Goal: Transaction & Acquisition: Purchase product/service

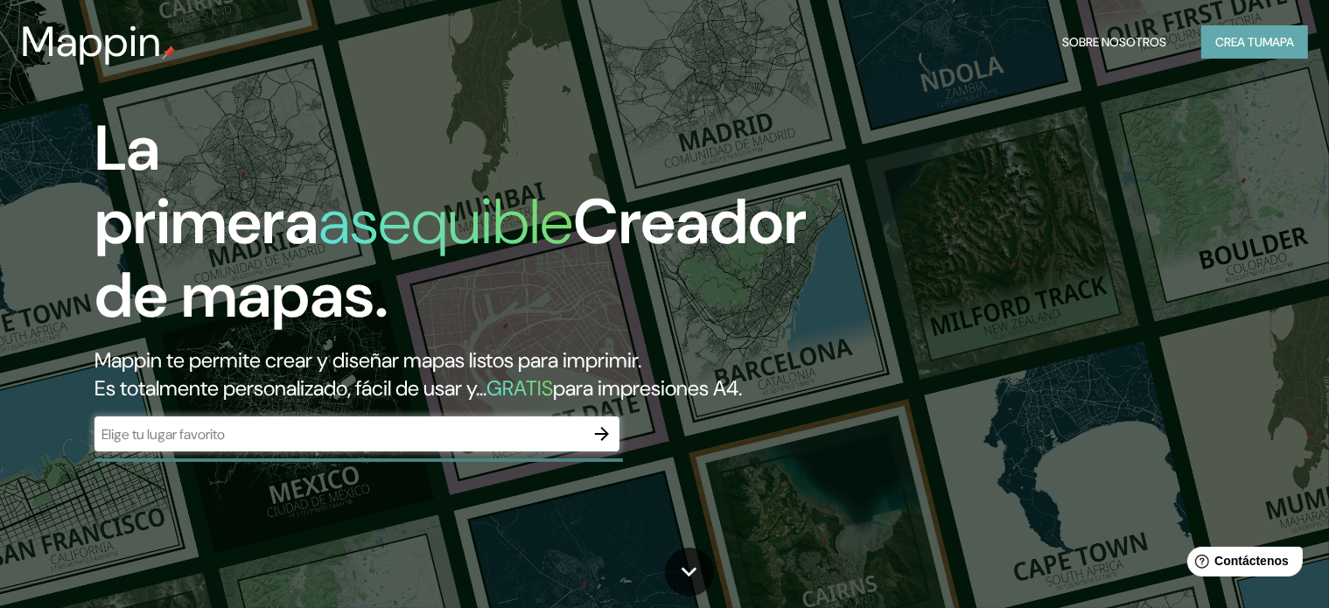
click at [1233, 51] on font "Crea tu" at bounding box center [1238, 42] width 47 height 23
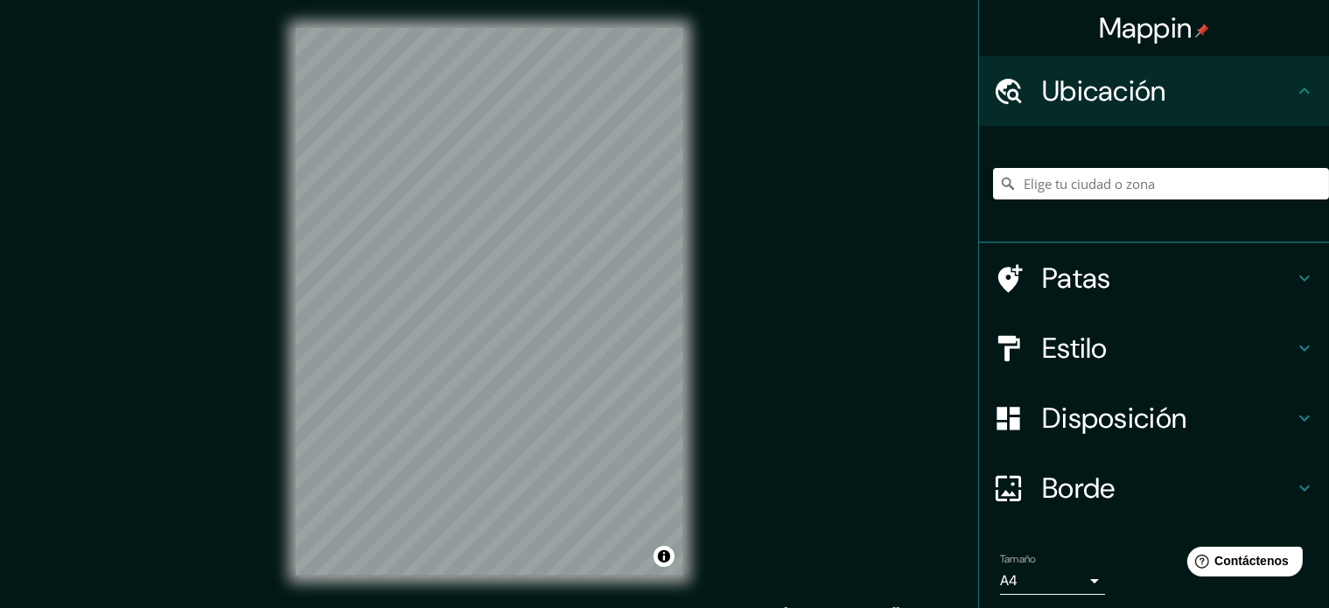
click at [1104, 204] on div at bounding box center [1161, 183] width 336 height 87
click at [1106, 187] on input "Elige tu ciudad o zona" at bounding box center [1161, 183] width 336 height 31
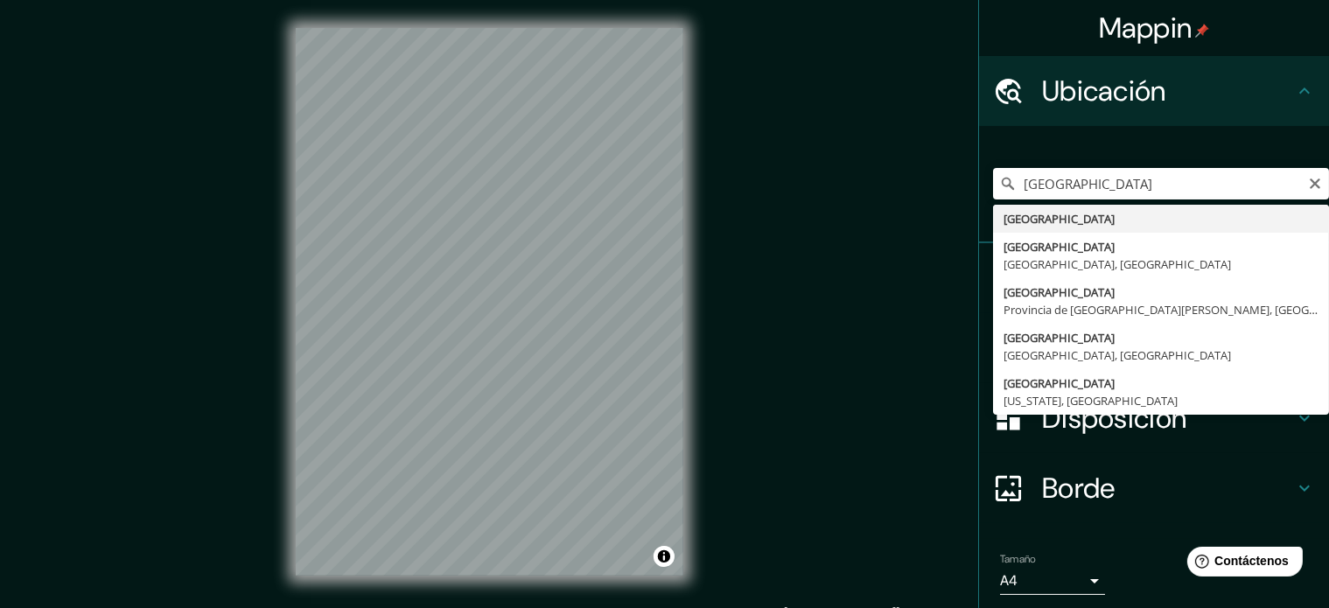
type input "[GEOGRAPHIC_DATA]"
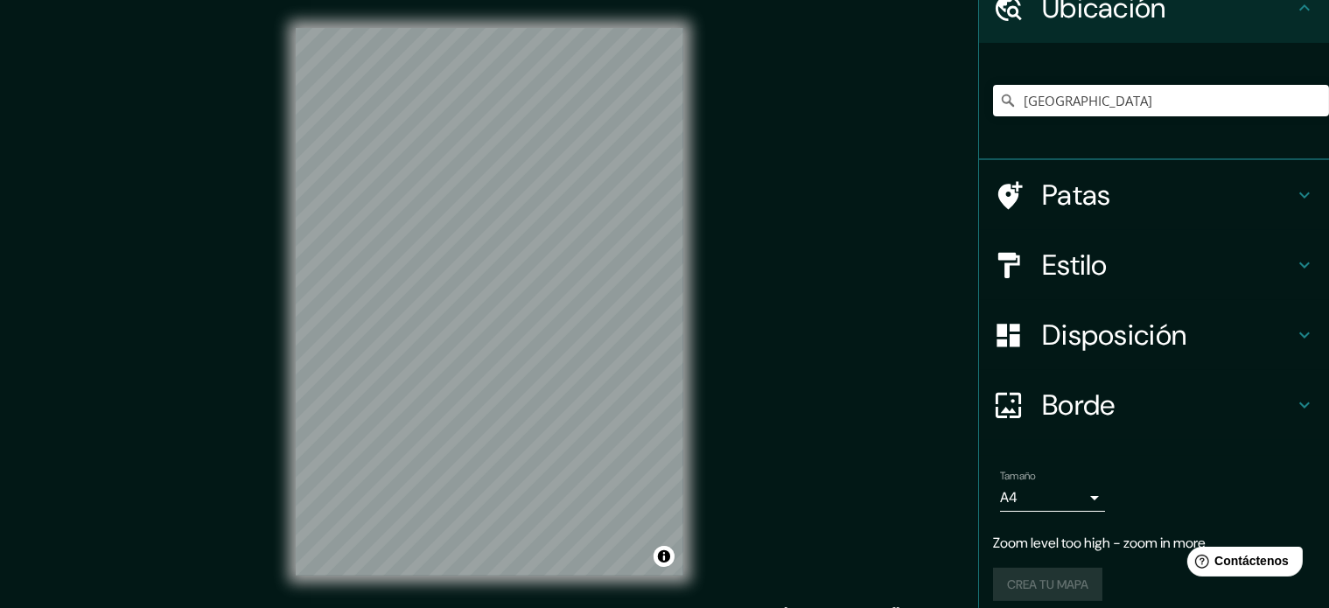
scroll to position [95, 0]
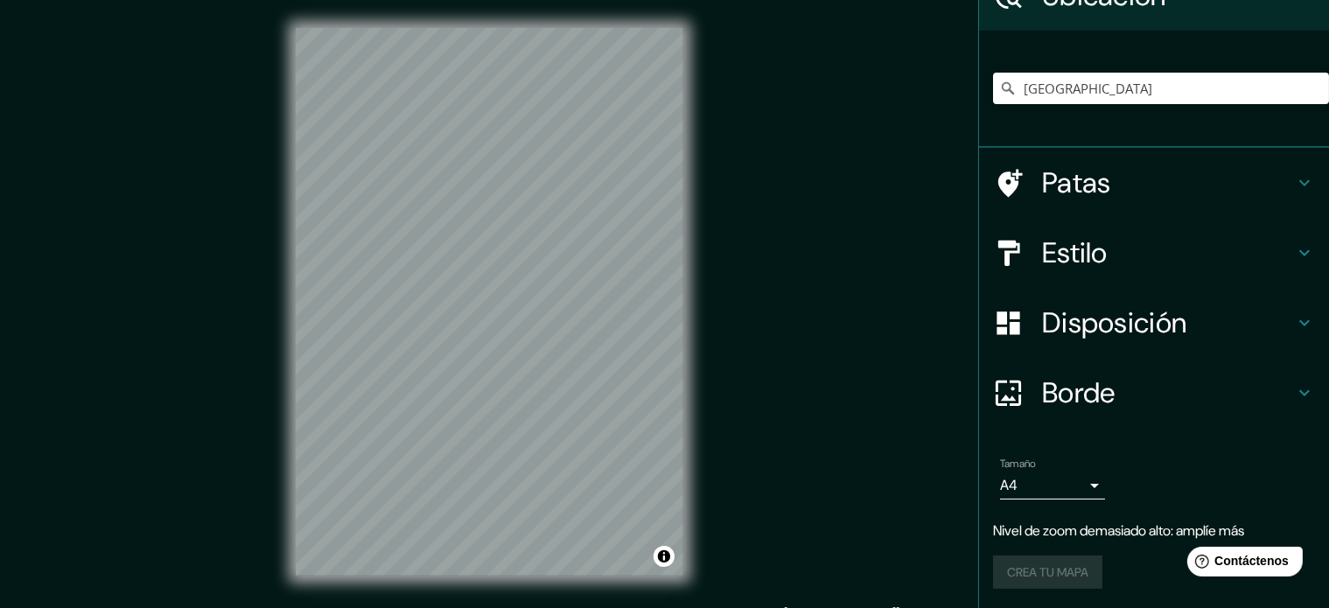
click at [1078, 474] on body "Mappin Ubicación Bolivia Patas Estilo Disposición Borde Elige un borde. Consejo…" at bounding box center [664, 304] width 1329 height 608
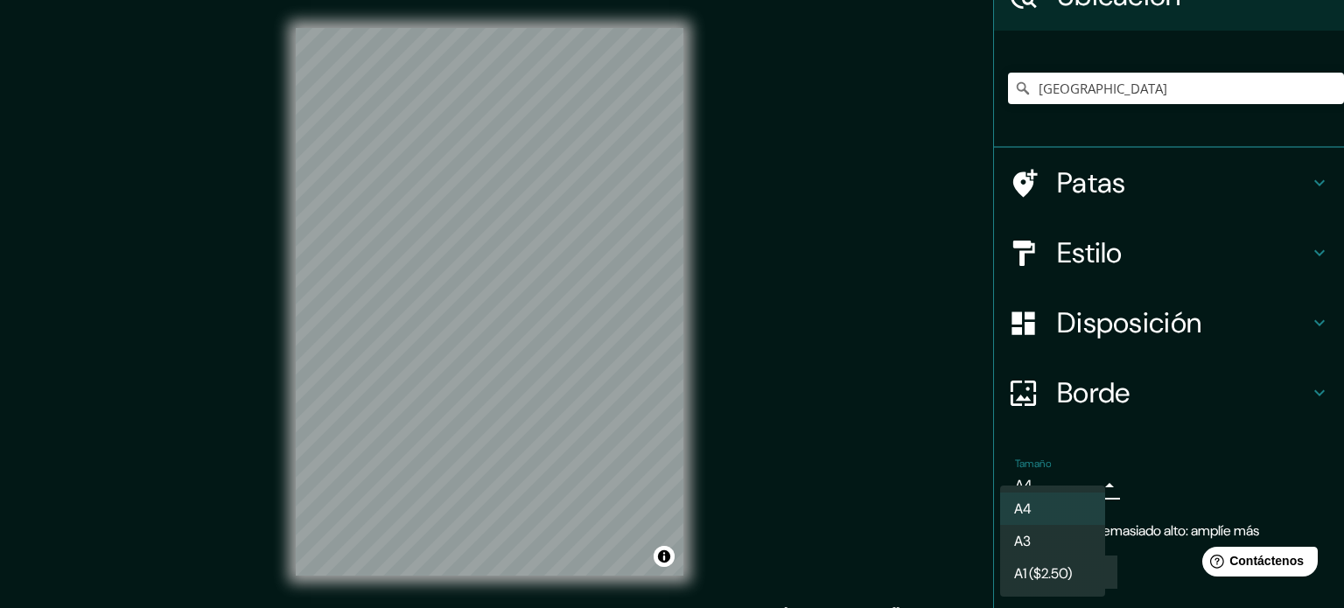
click at [1062, 530] on li "A3" at bounding box center [1052, 541] width 105 height 32
type input "a4"
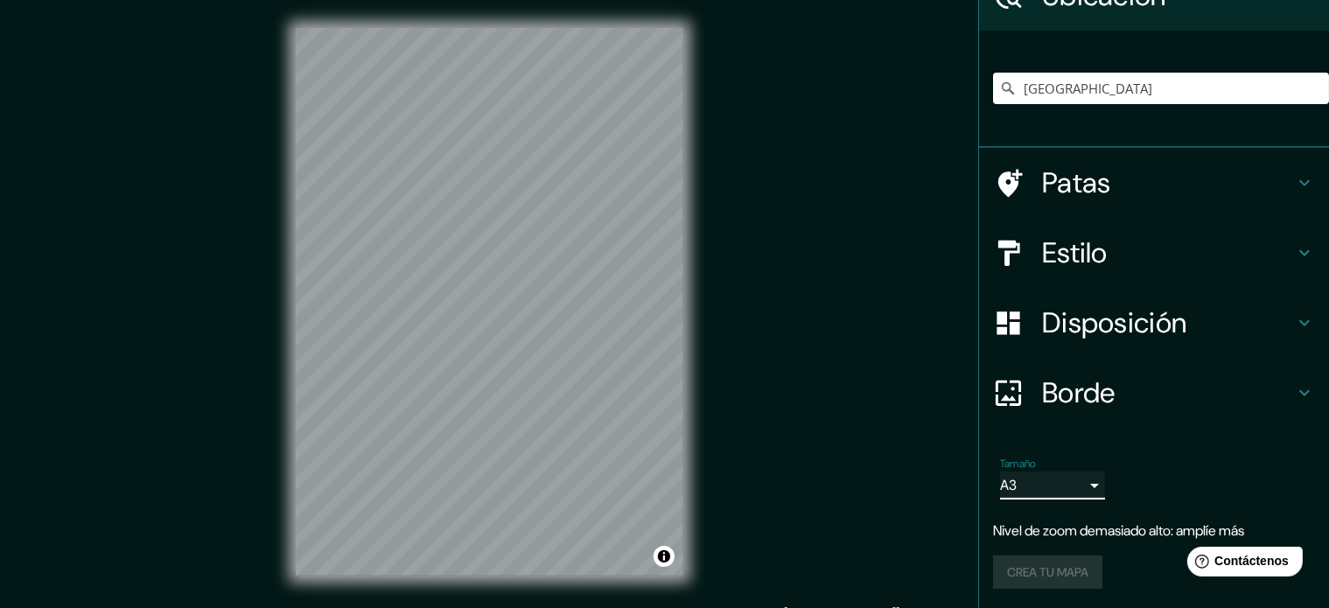
scroll to position [23, 0]
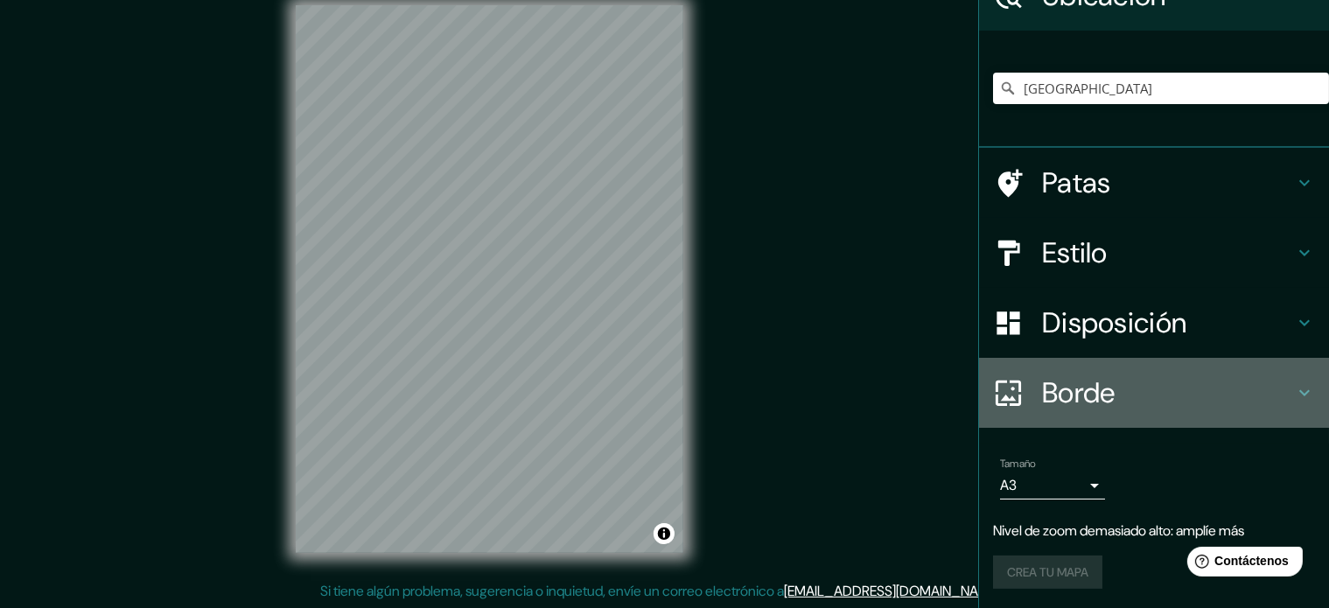
click at [1068, 380] on font "Borde" at bounding box center [1078, 392] width 73 height 37
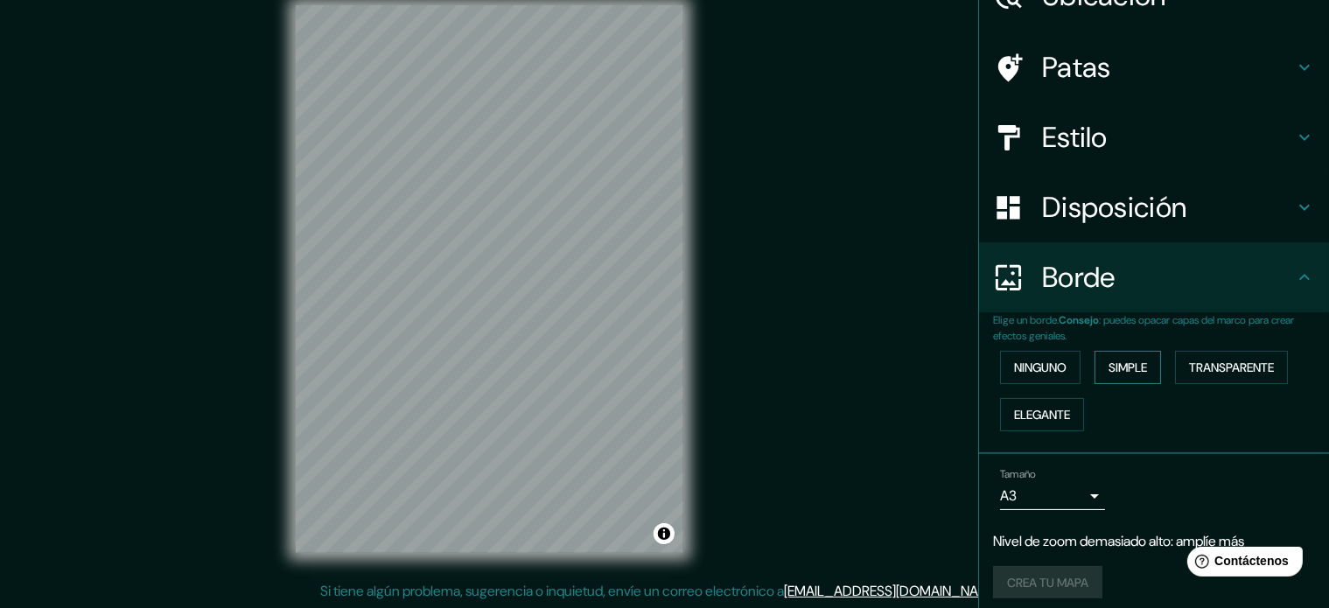
click at [1116, 365] on font "Simple" at bounding box center [1128, 368] width 38 height 16
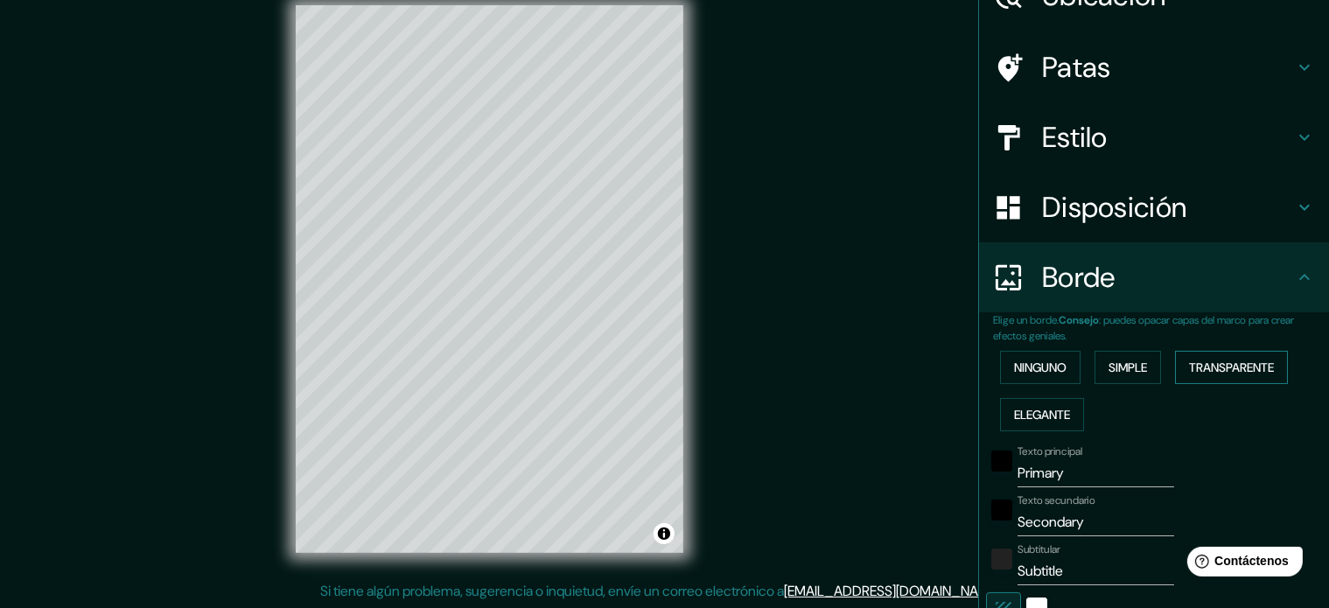
click at [1193, 367] on font "Transparente" at bounding box center [1231, 368] width 85 height 16
click at [1018, 416] on font "Elegante" at bounding box center [1042, 415] width 56 height 16
click at [1025, 353] on button "Ninguno" at bounding box center [1040, 367] width 80 height 33
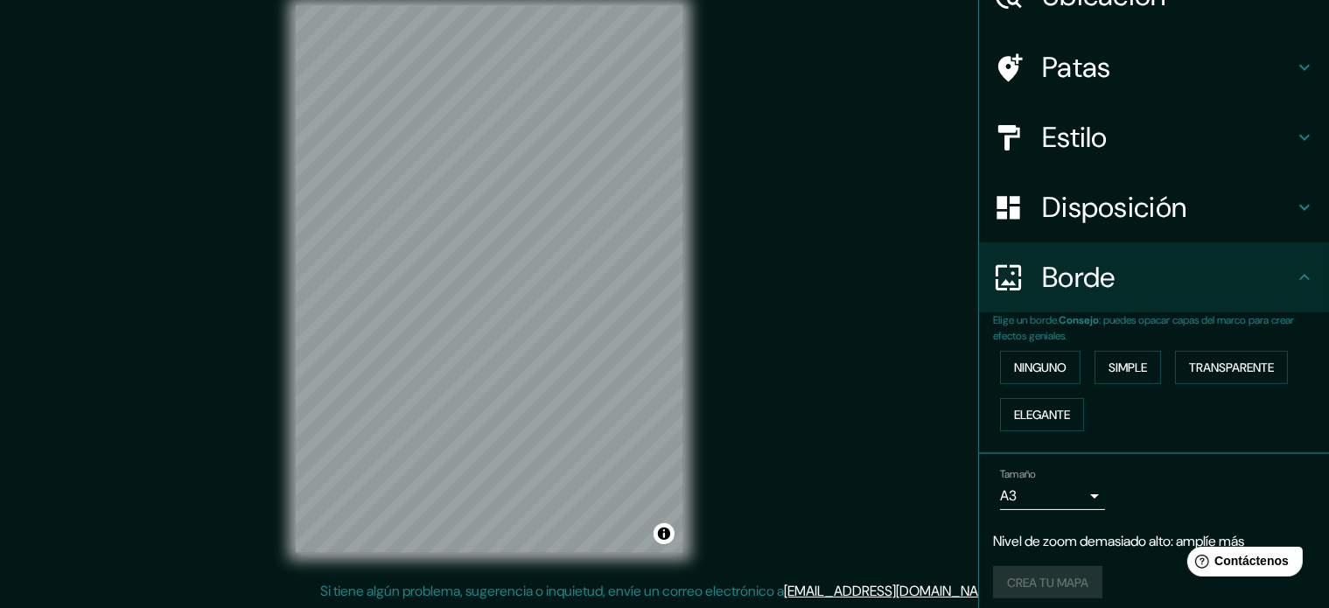
scroll to position [70, 0]
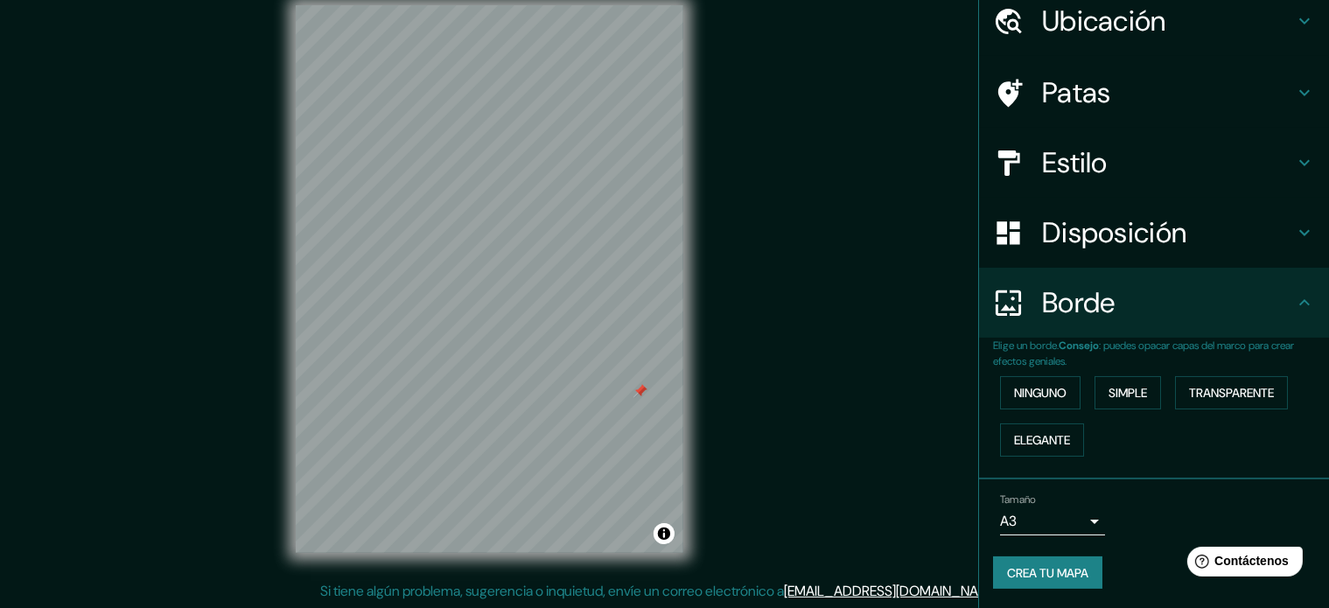
drag, startPoint x: 656, startPoint y: 384, endPoint x: 643, endPoint y: 391, distance: 14.9
click at [643, 391] on div at bounding box center [640, 391] width 14 height 14
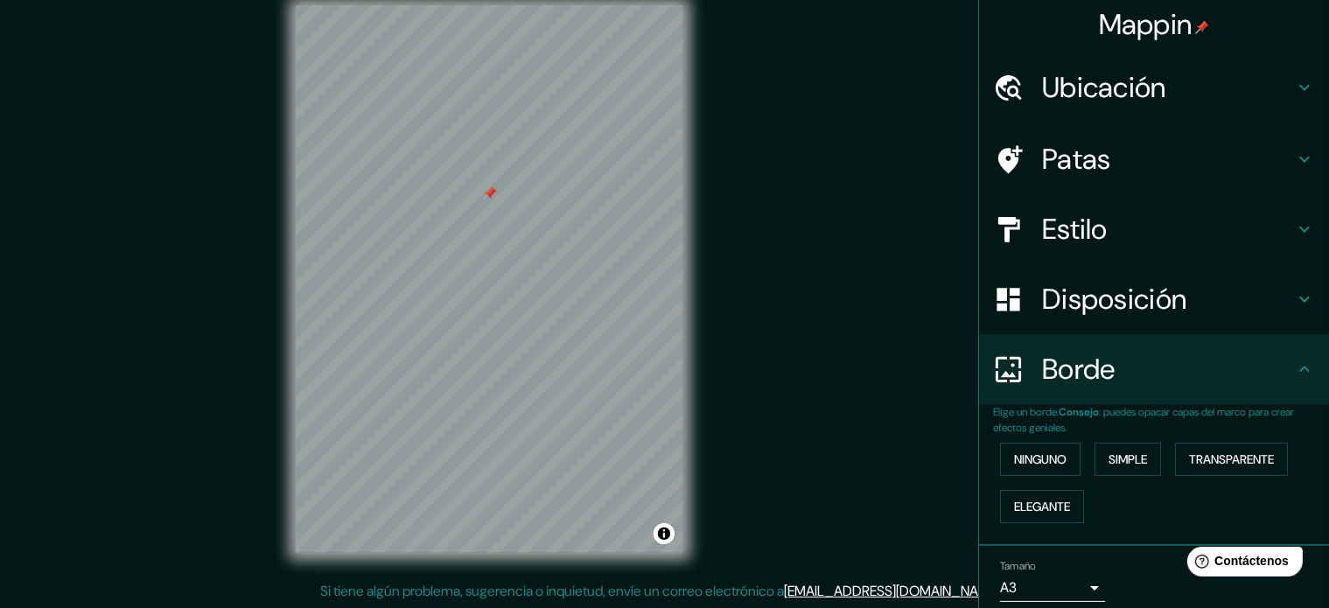
scroll to position [0, 0]
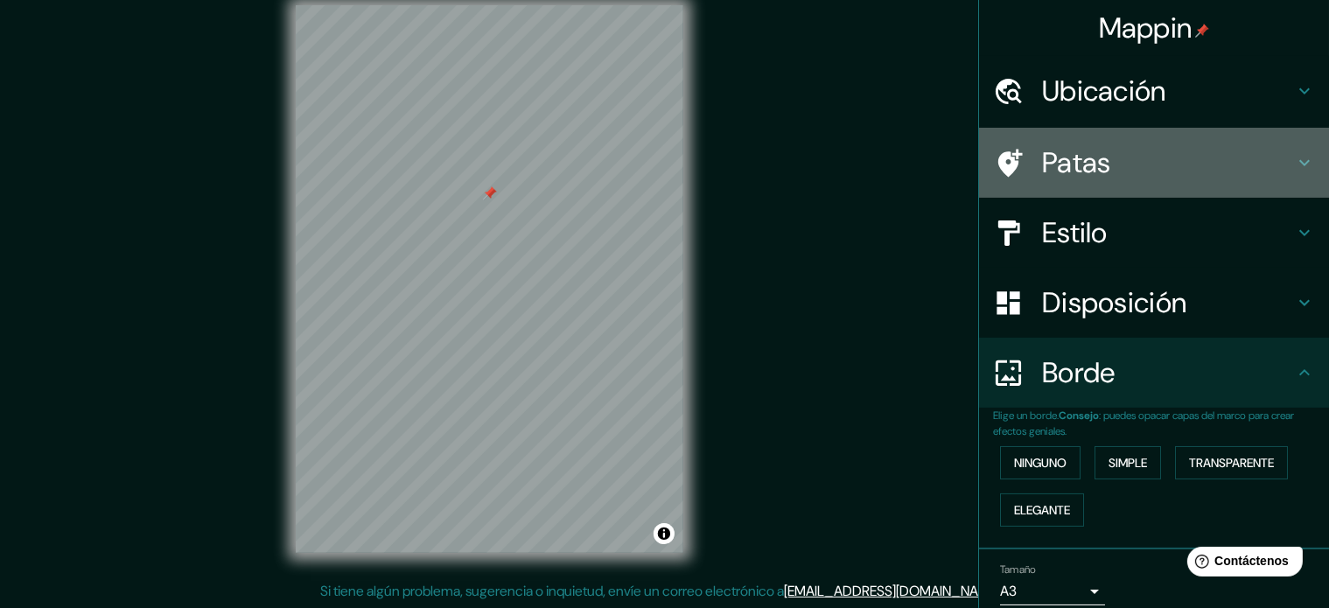
click at [1135, 156] on h4 "Patas" at bounding box center [1168, 162] width 252 height 35
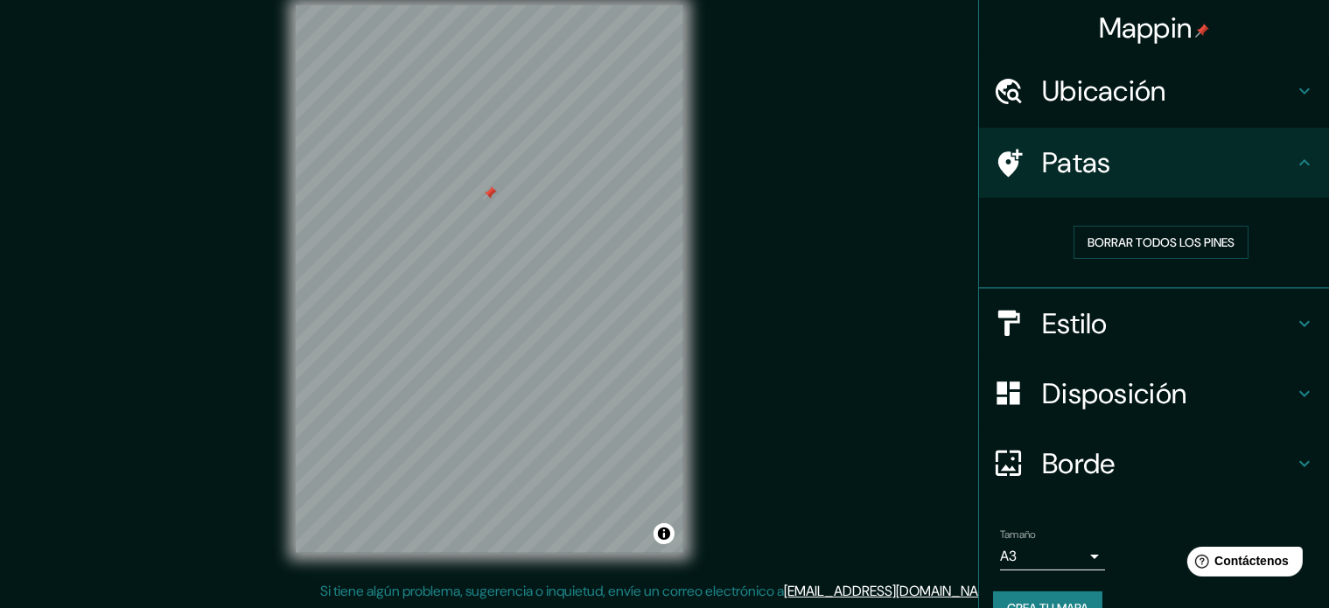
click at [1135, 156] on h4 "Patas" at bounding box center [1168, 162] width 252 height 35
click at [1106, 241] on font "Borrar todos los pines" at bounding box center [1161, 242] width 147 height 16
click at [1073, 307] on font "Estilo" at bounding box center [1075, 323] width 66 height 37
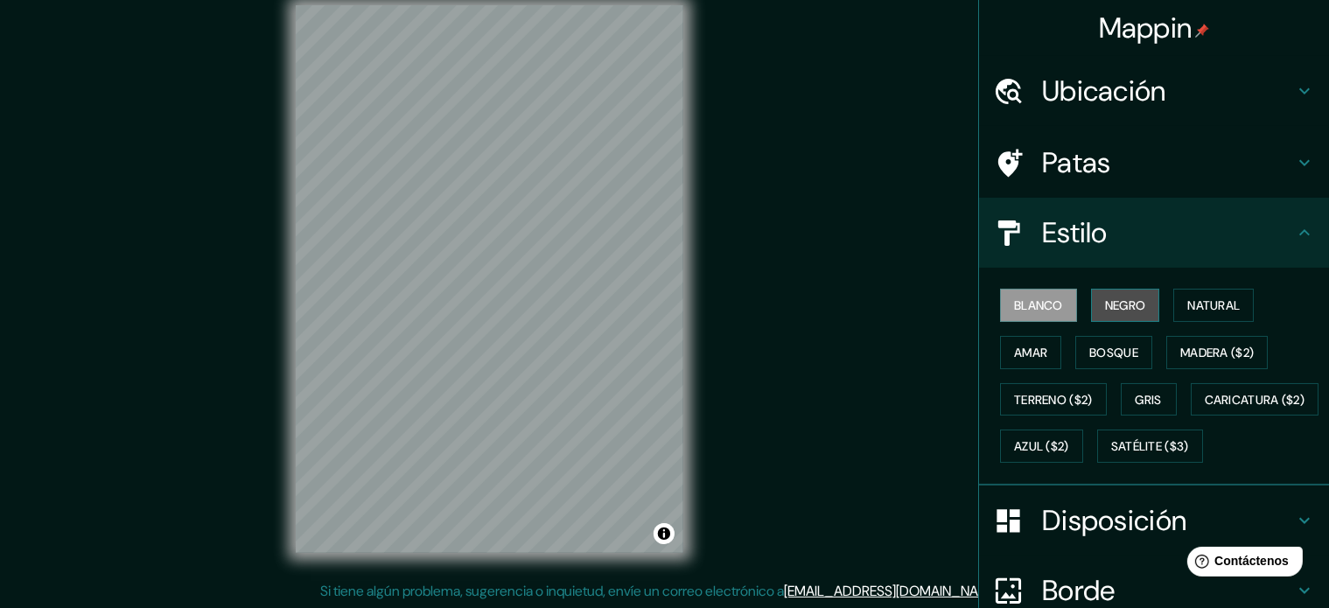
click at [1114, 311] on font "Negro" at bounding box center [1125, 305] width 41 height 16
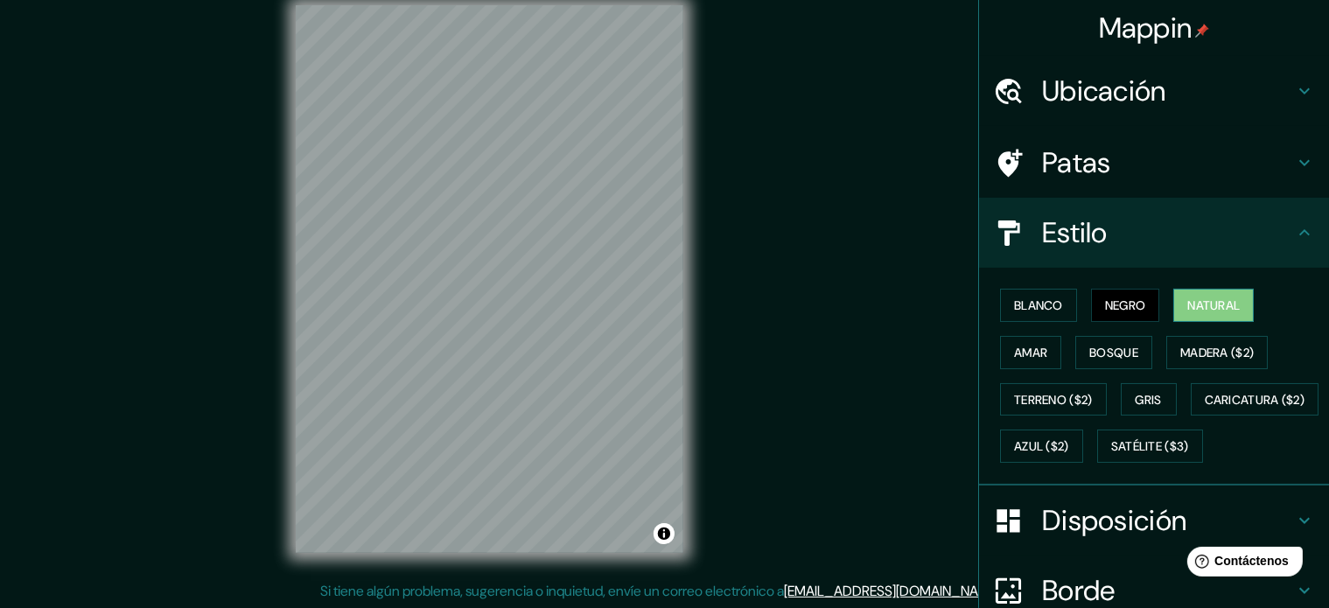
click at [1212, 313] on font "Natural" at bounding box center [1213, 305] width 52 height 23
click at [1111, 455] on font "Satélite ($3)" at bounding box center [1150, 447] width 78 height 16
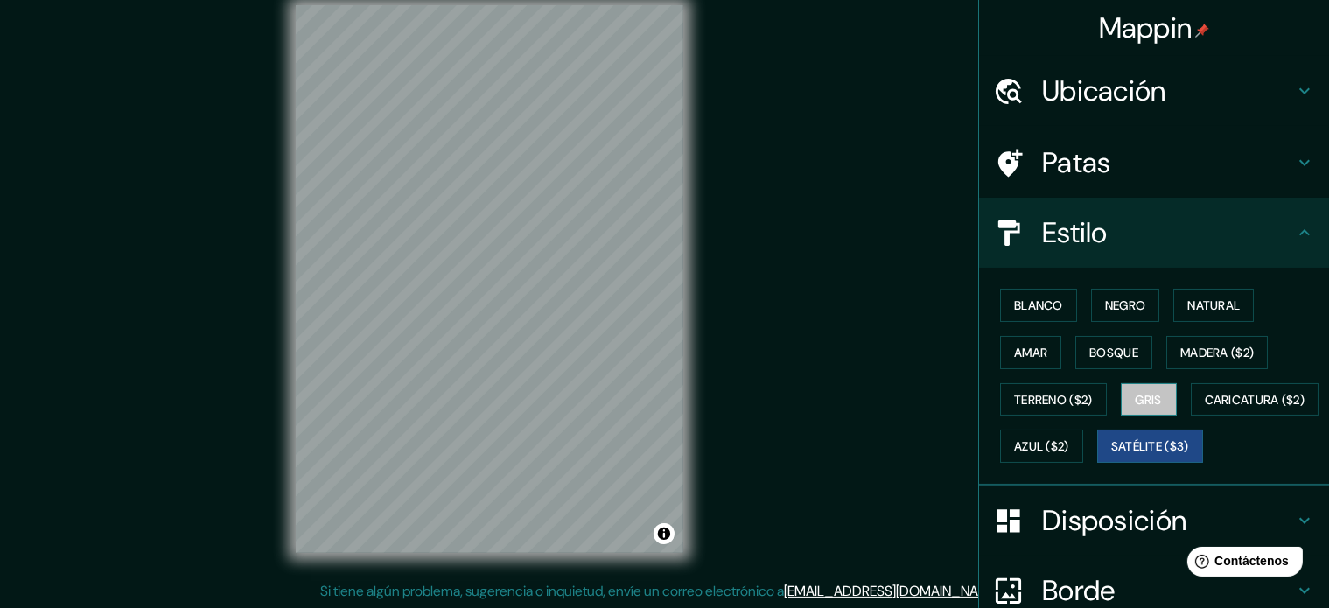
click at [1144, 401] on font "Gris" at bounding box center [1149, 400] width 26 height 16
click at [1107, 298] on font "Negro" at bounding box center [1125, 305] width 41 height 16
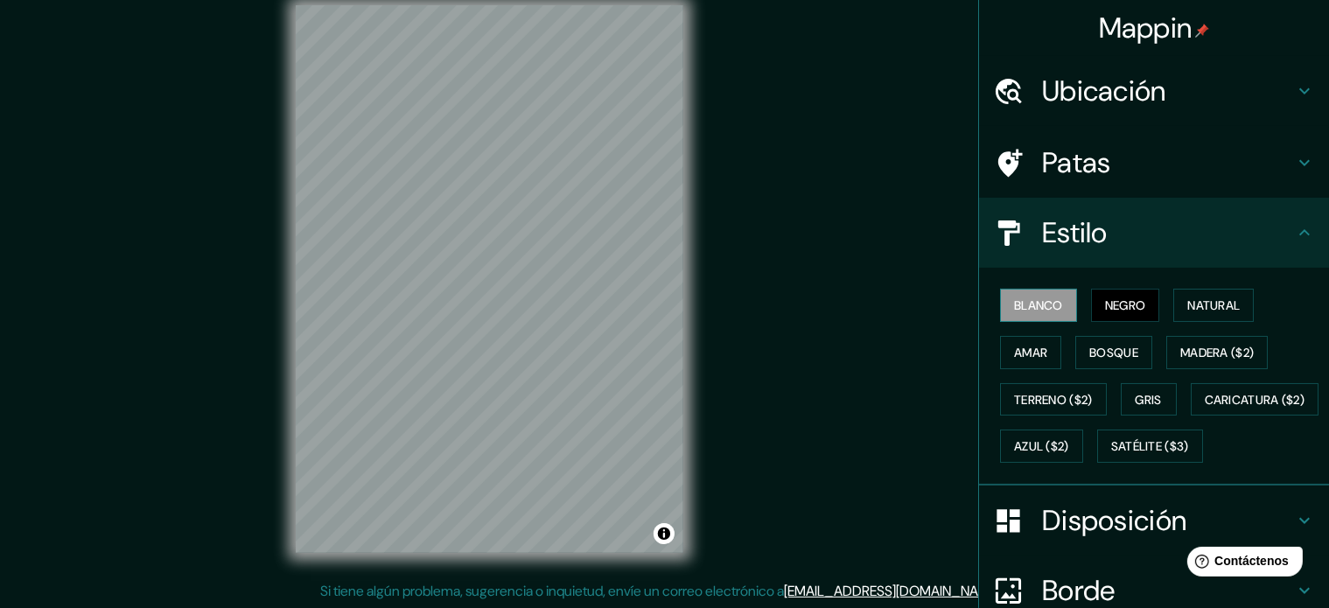
click at [1024, 302] on font "Blanco" at bounding box center [1038, 305] width 49 height 16
click at [1209, 346] on font "Madera ($2)" at bounding box center [1216, 353] width 73 height 16
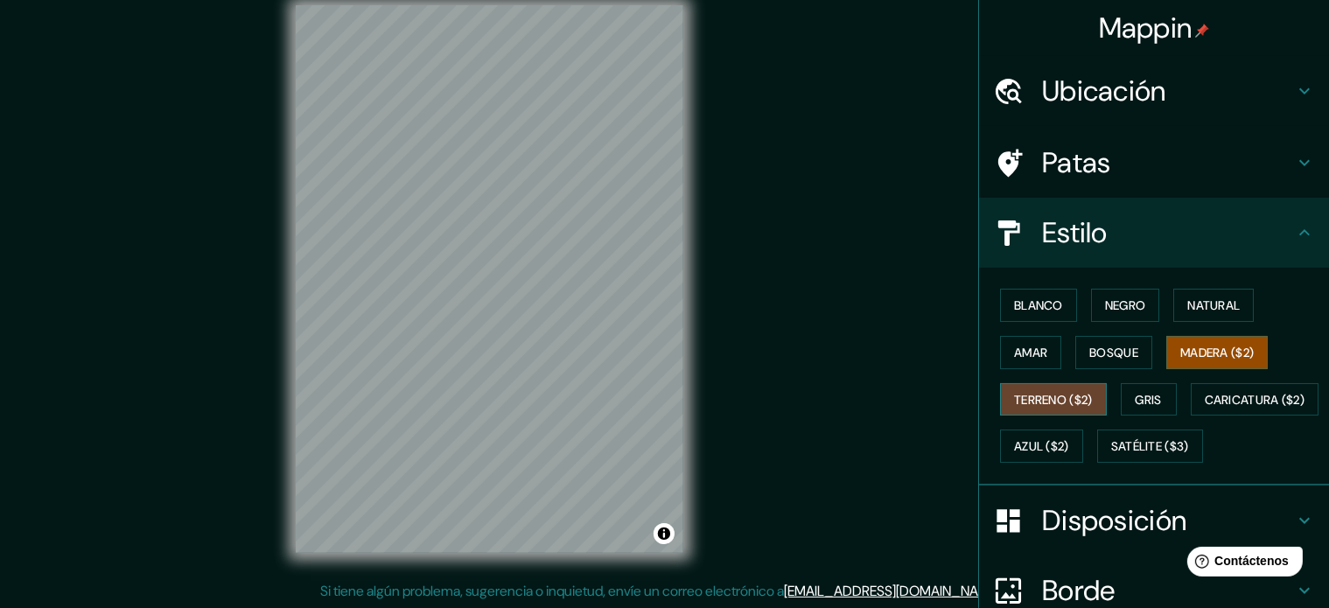
click at [1053, 395] on font "Terreno ($2)" at bounding box center [1053, 400] width 79 height 16
click at [1125, 392] on button "Gris" at bounding box center [1149, 399] width 56 height 33
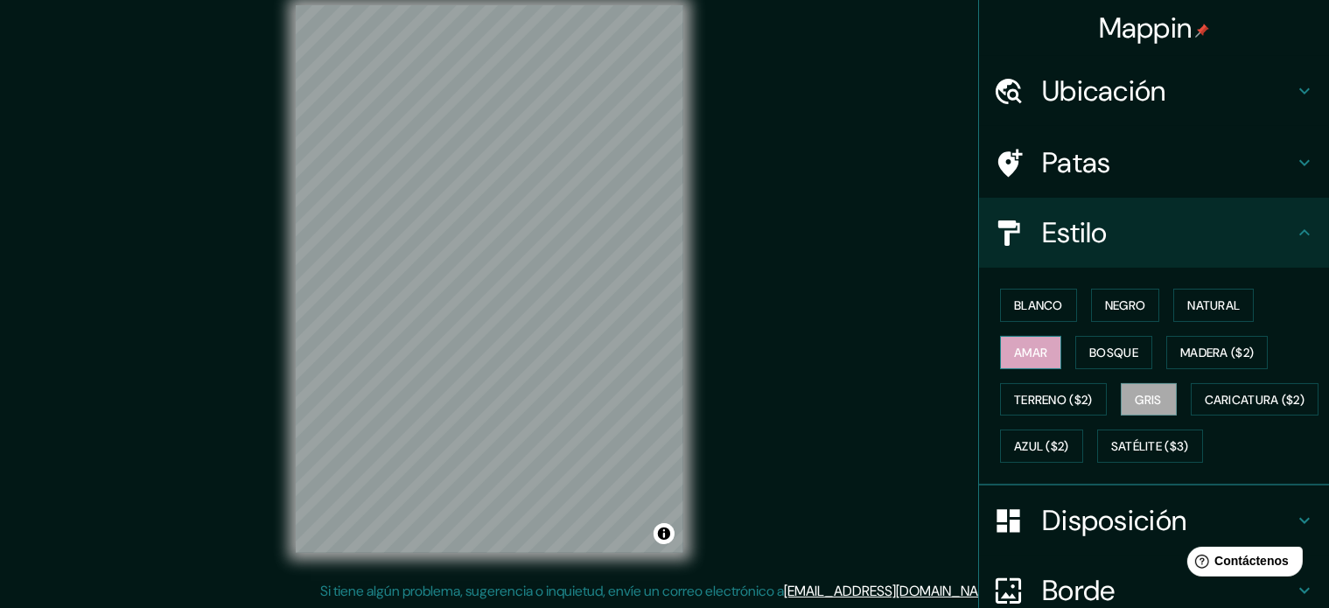
click at [1018, 350] on font "Amar" at bounding box center [1030, 353] width 33 height 16
click at [1228, 343] on font "Madera ($2)" at bounding box center [1216, 352] width 73 height 23
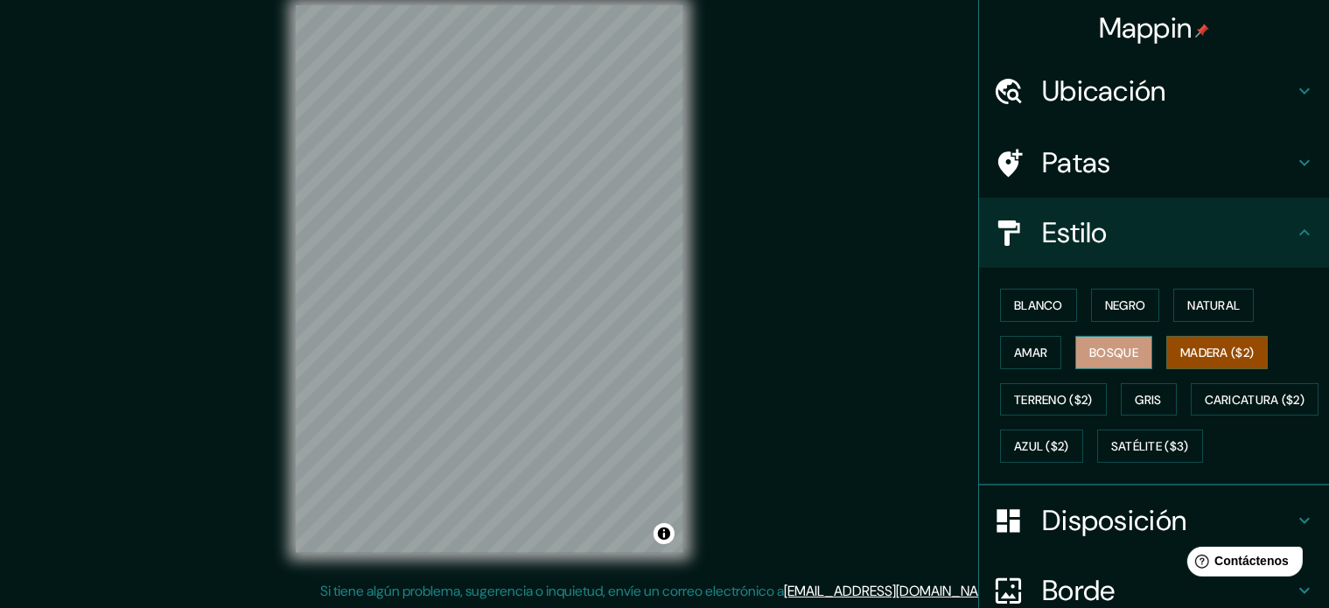
click at [1117, 360] on font "Bosque" at bounding box center [1113, 352] width 49 height 23
click at [1103, 290] on button "Negro" at bounding box center [1125, 305] width 69 height 33
click at [775, 103] on div "Mappin Ubicación Bolivia Patas Estilo Blanco Negro Natural [PERSON_NAME] ($2) T…" at bounding box center [664, 293] width 1329 height 632
click at [889, 187] on div "Mappin Ubicación Bolivia Patas Estilo Blanco Negro Natural [PERSON_NAME] ($2) T…" at bounding box center [664, 293] width 1329 height 632
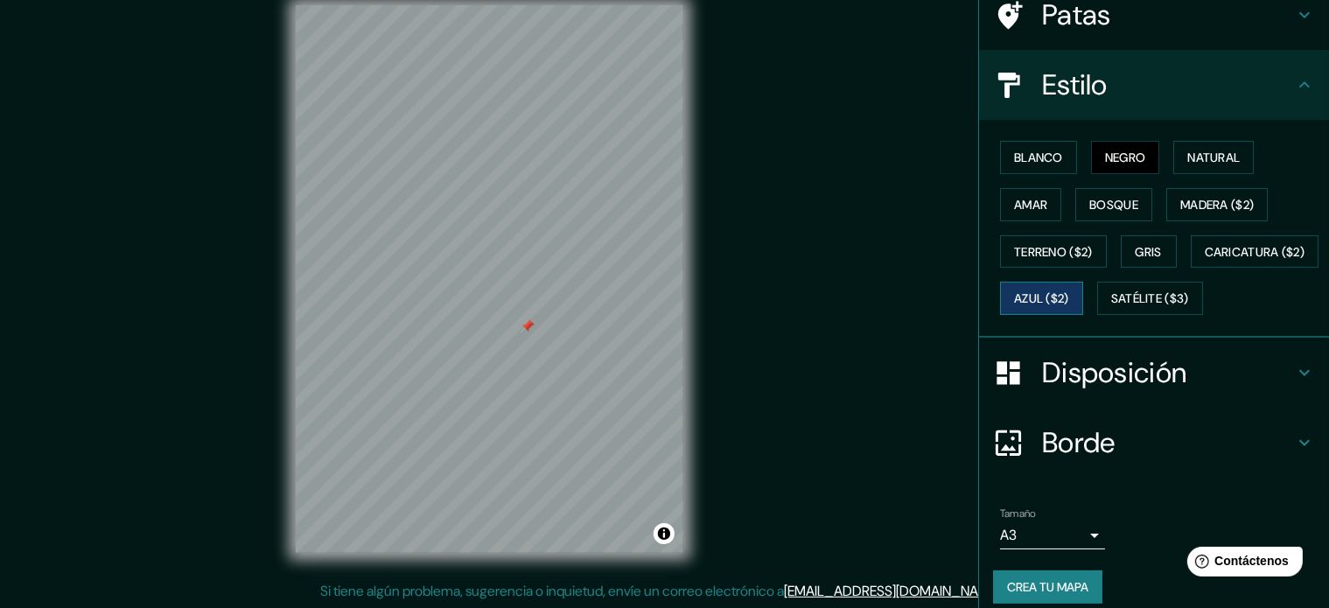
scroll to position [206, 0]
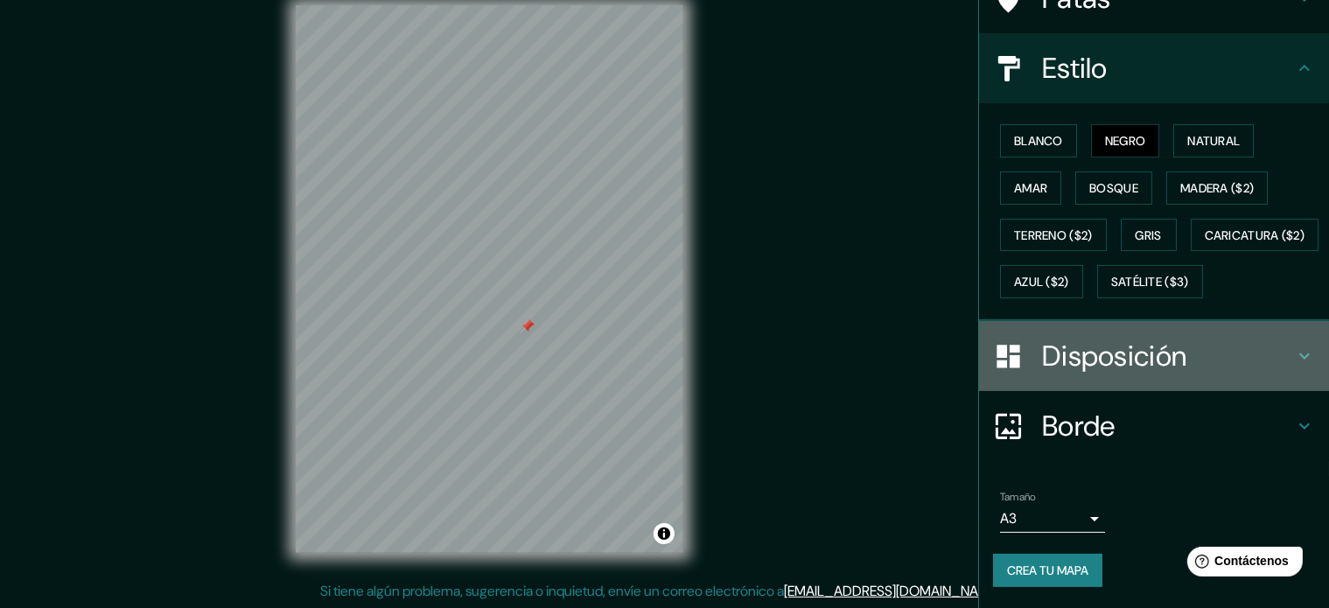
click at [1189, 356] on h4 "Disposición" at bounding box center [1168, 356] width 252 height 35
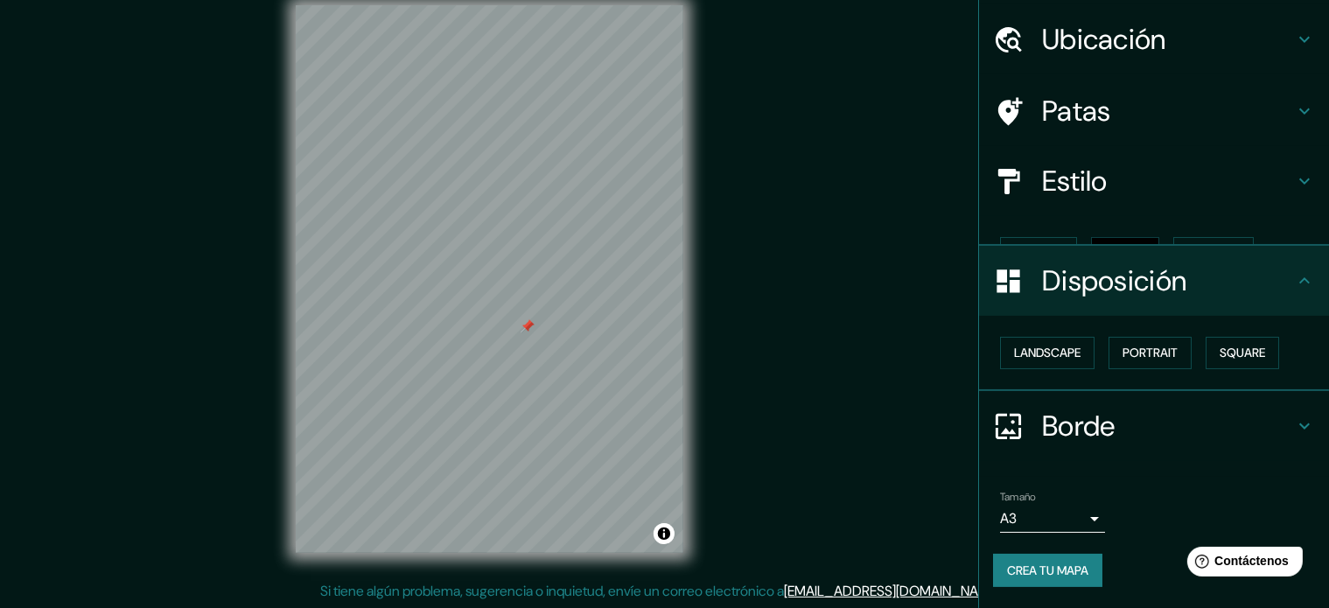
scroll to position [21, 0]
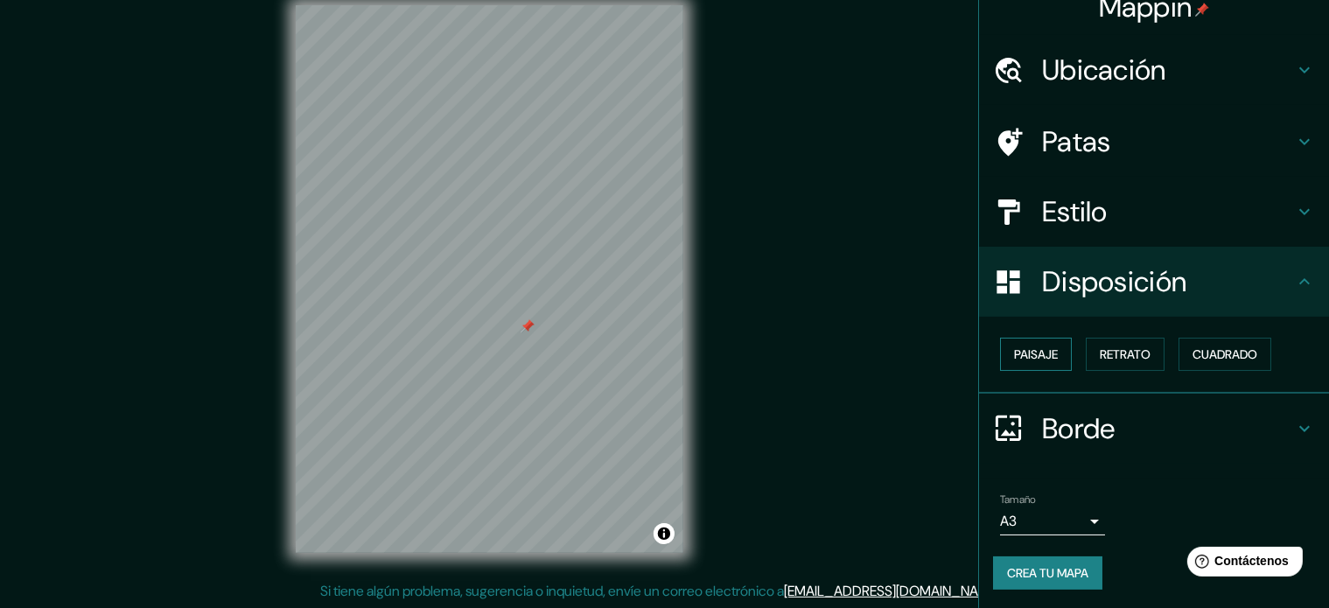
click at [1025, 349] on font "Paisaje" at bounding box center [1036, 354] width 44 height 16
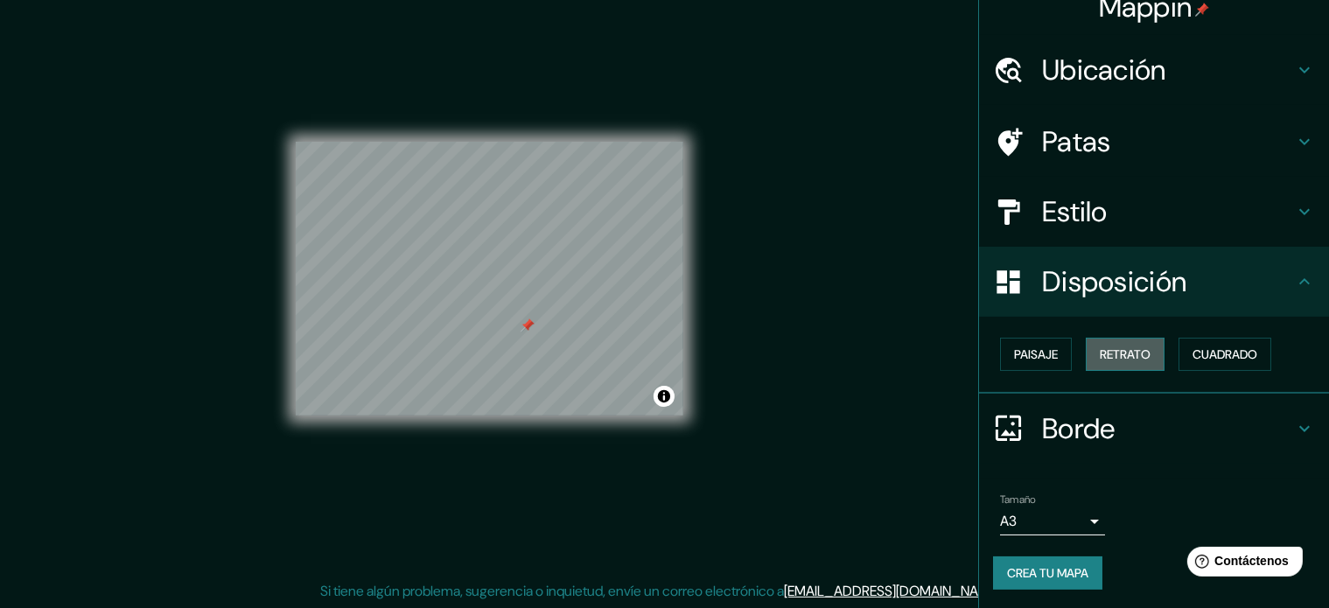
click at [1122, 363] on font "Retrato" at bounding box center [1125, 354] width 51 height 23
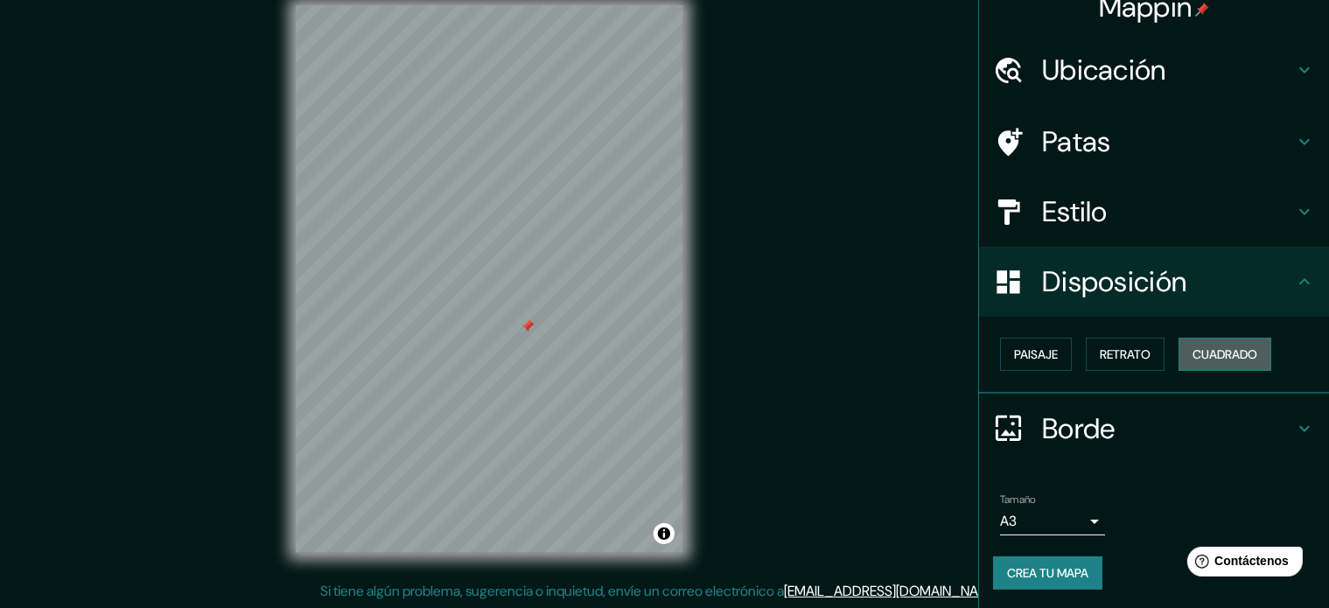
click at [1219, 366] on button "Cuadrado" at bounding box center [1225, 354] width 93 height 33
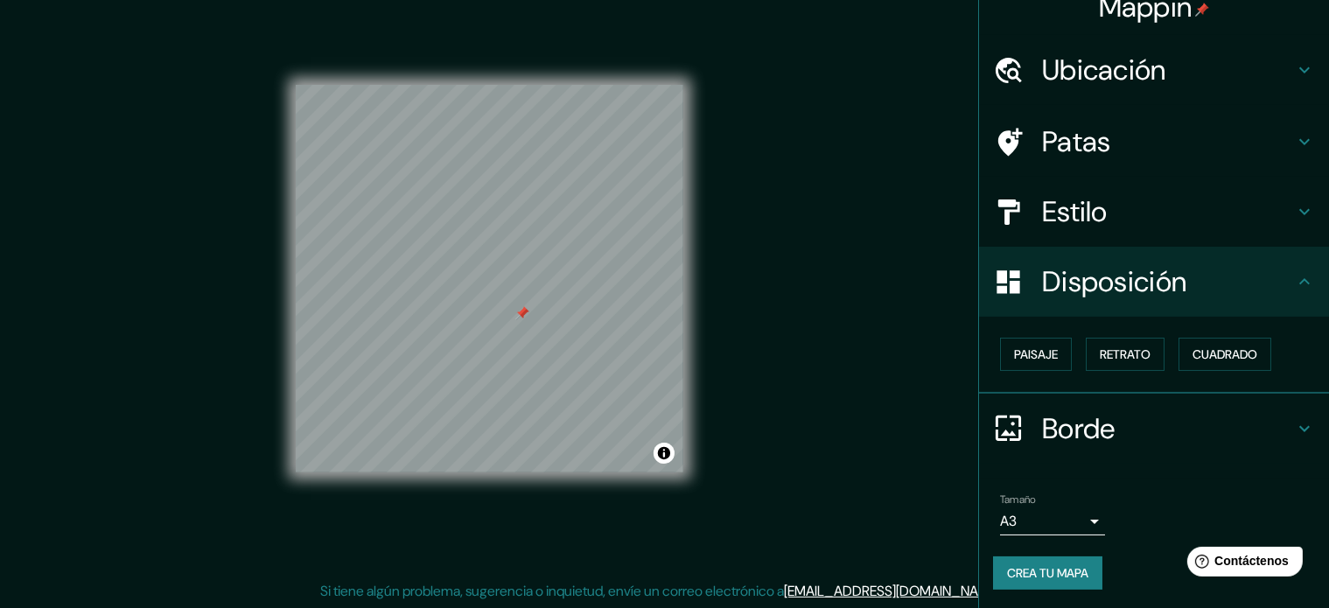
click at [1062, 125] on font "Patas" at bounding box center [1076, 141] width 69 height 37
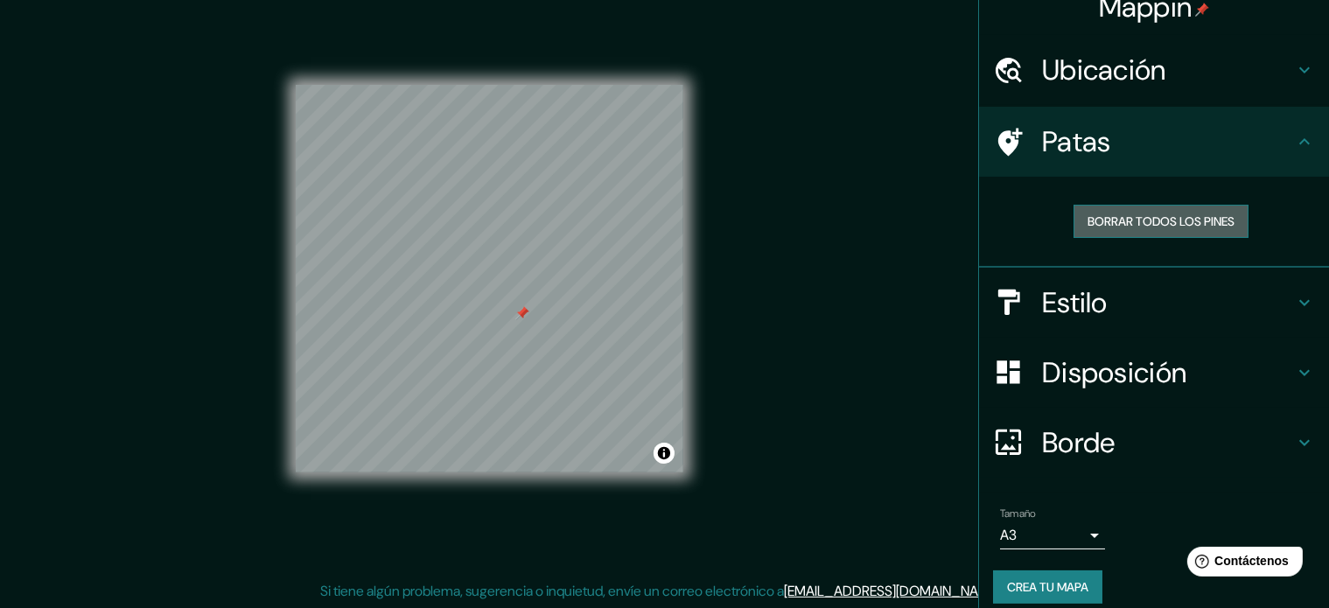
click at [1165, 216] on font "Borrar todos los pines" at bounding box center [1161, 221] width 147 height 16
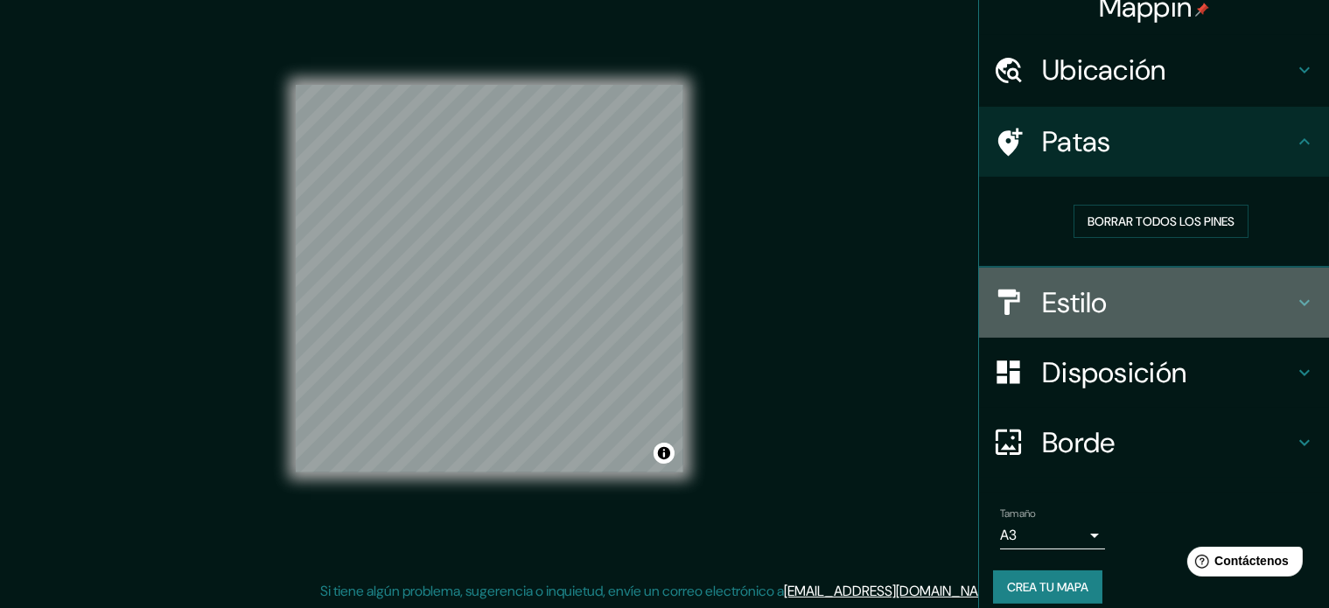
click at [1064, 287] on font "Estilo" at bounding box center [1075, 302] width 66 height 37
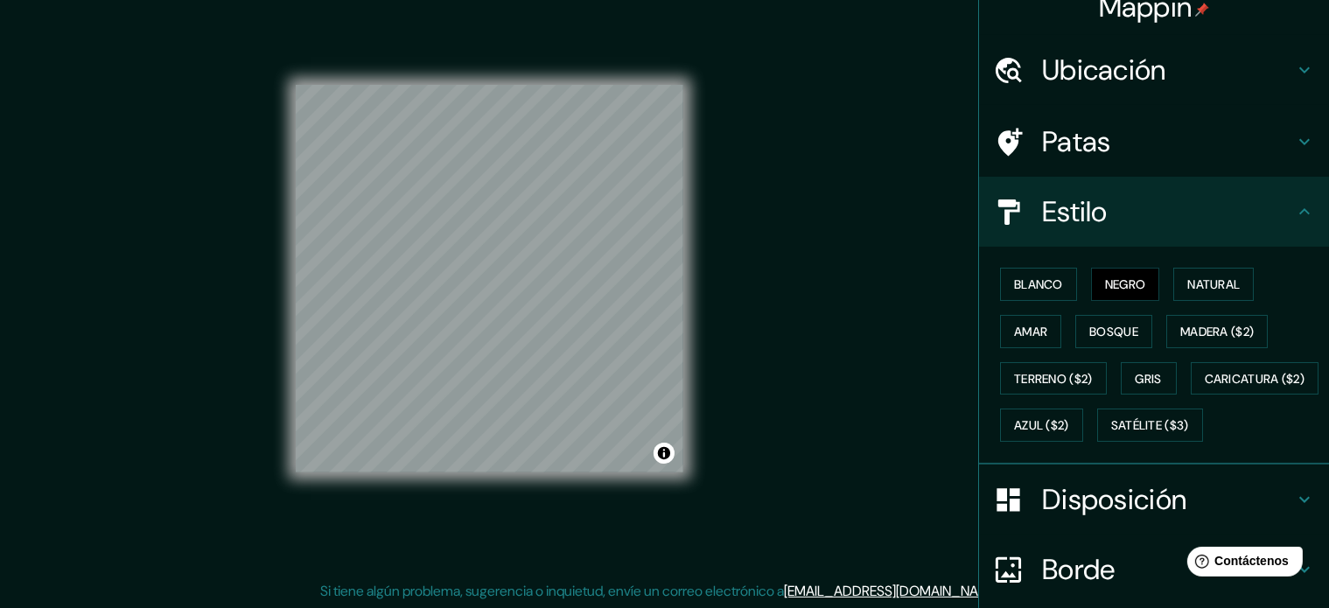
click at [1081, 223] on font "Estilo" at bounding box center [1075, 211] width 66 height 37
click at [1287, 192] on div "Estilo" at bounding box center [1154, 212] width 350 height 70
click at [1270, 213] on h4 "Estilo" at bounding box center [1168, 211] width 252 height 35
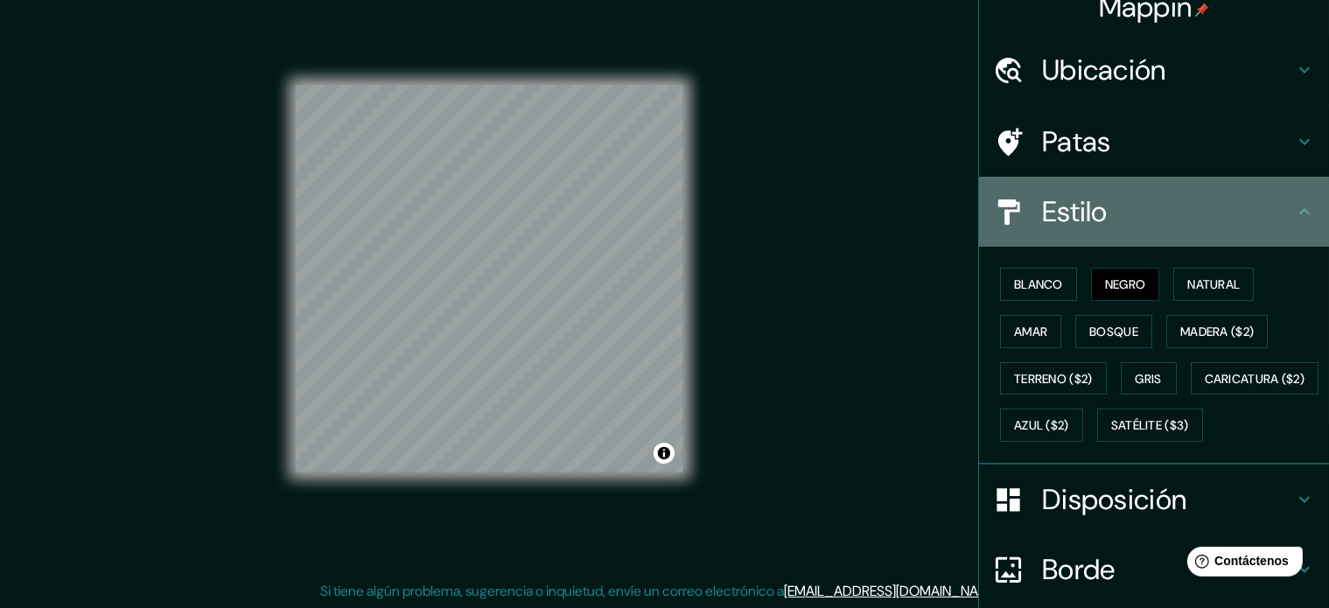
click at [1294, 214] on icon at bounding box center [1304, 211] width 21 height 21
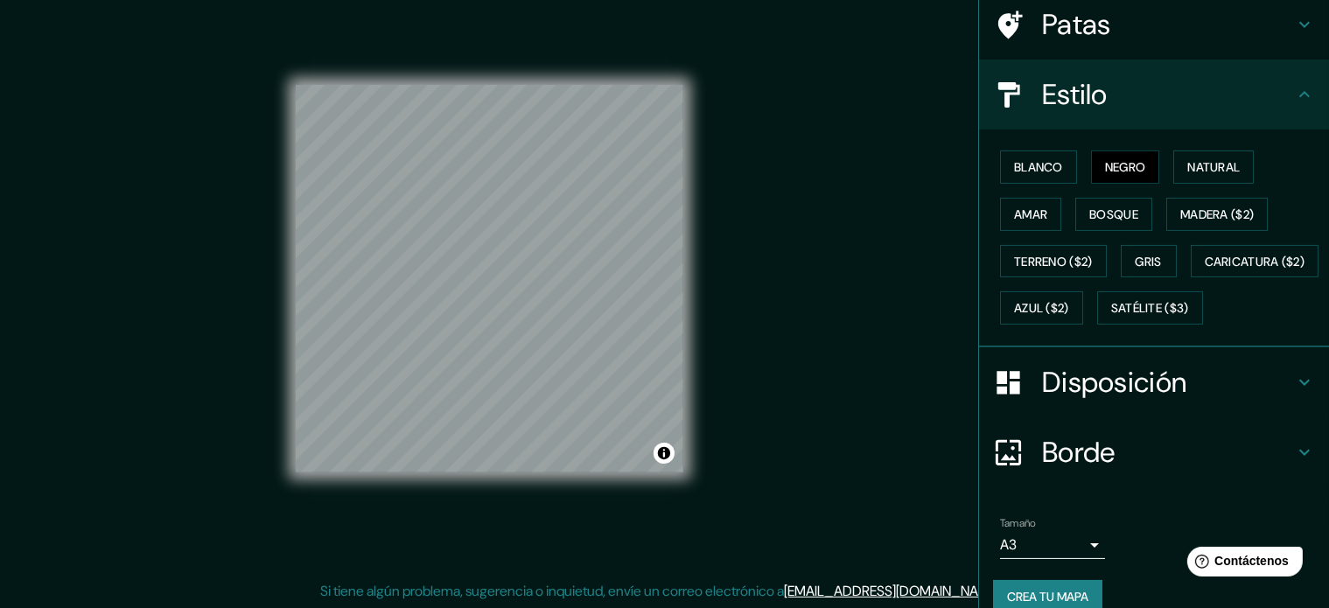
scroll to position [0, 0]
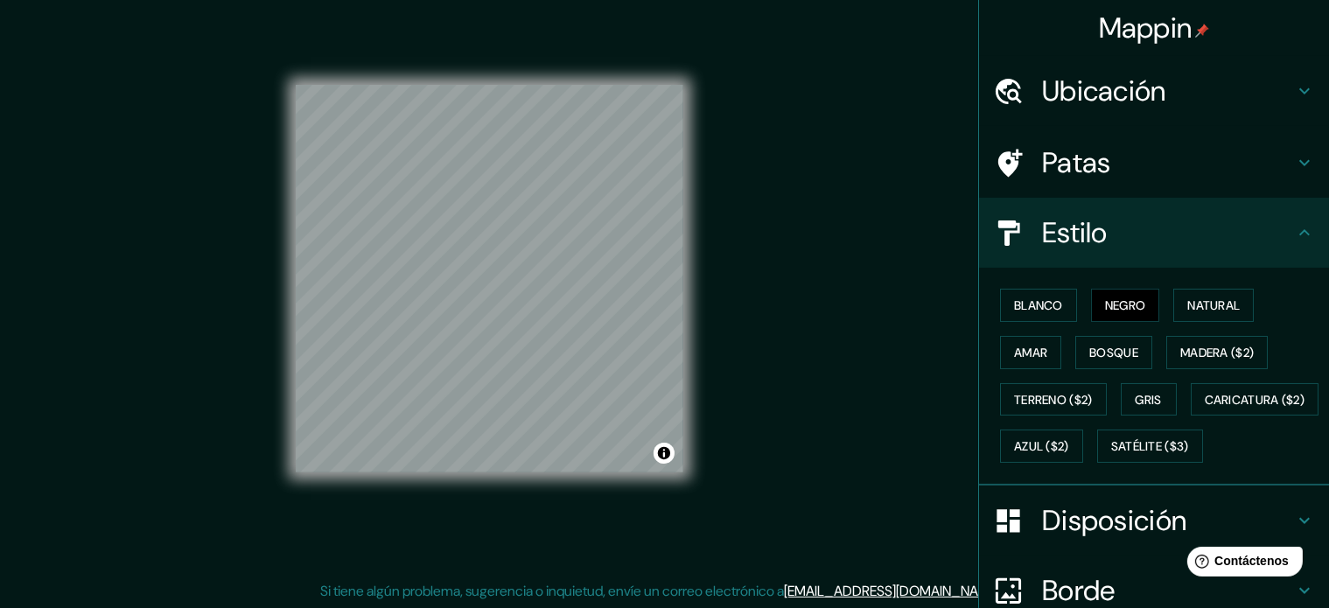
click at [1294, 238] on icon at bounding box center [1304, 232] width 21 height 21
click at [864, 255] on div "Mappin Ubicación Bolivia Patas Estilo Blanco Negro Natural [PERSON_NAME] ($2) T…" at bounding box center [664, 293] width 1329 height 632
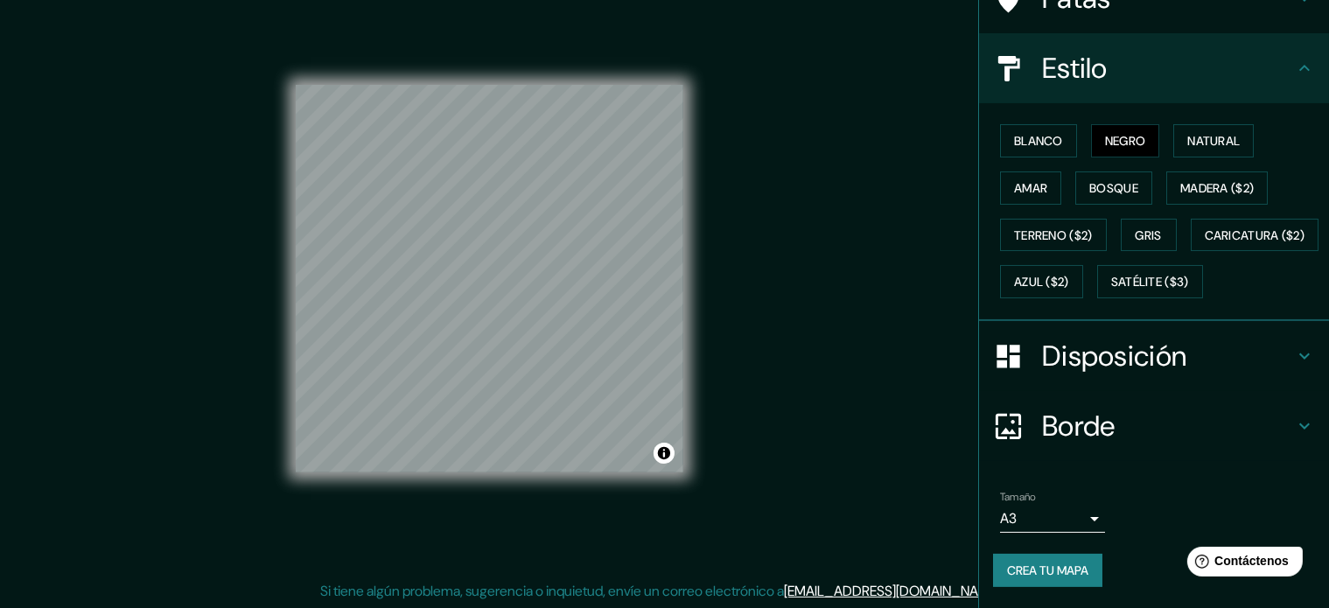
scroll to position [206, 0]
click at [1297, 363] on icon at bounding box center [1304, 356] width 21 height 21
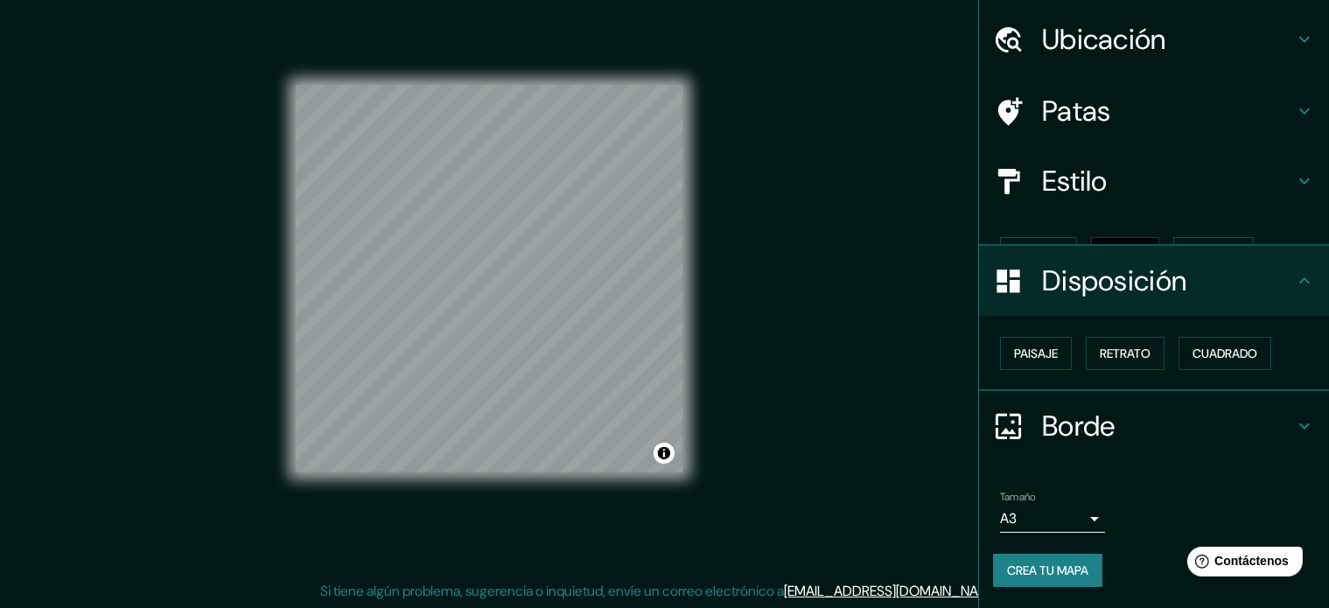
scroll to position [21, 0]
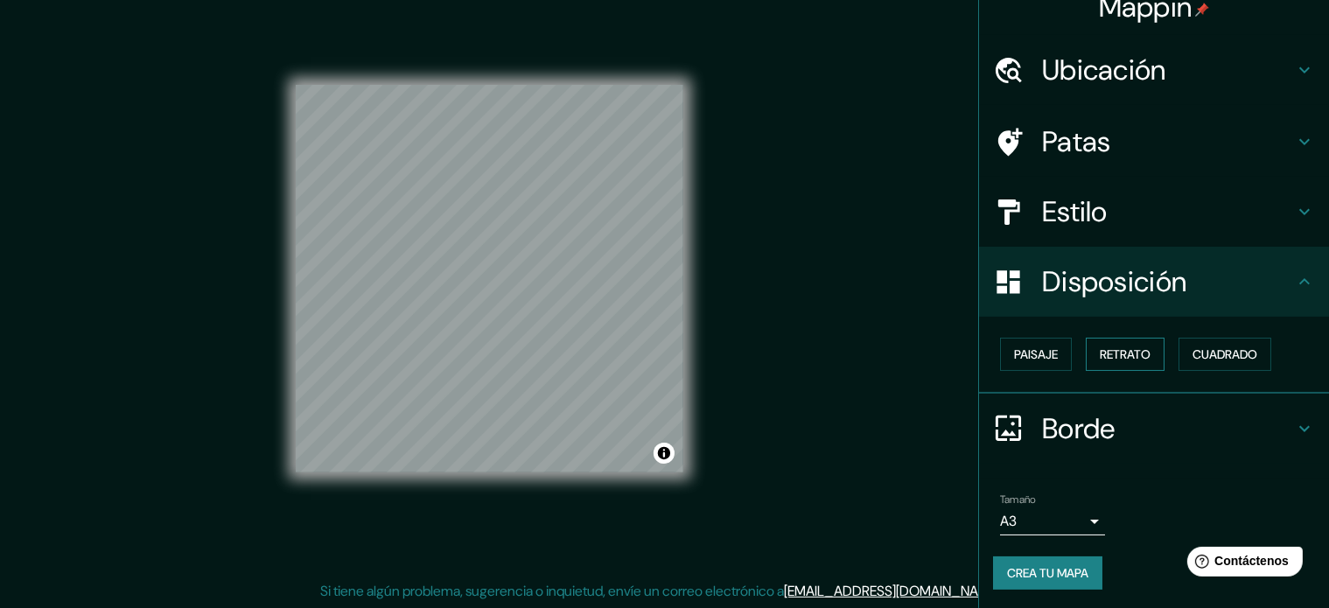
click at [1109, 342] on button "Retrato" at bounding box center [1125, 354] width 79 height 33
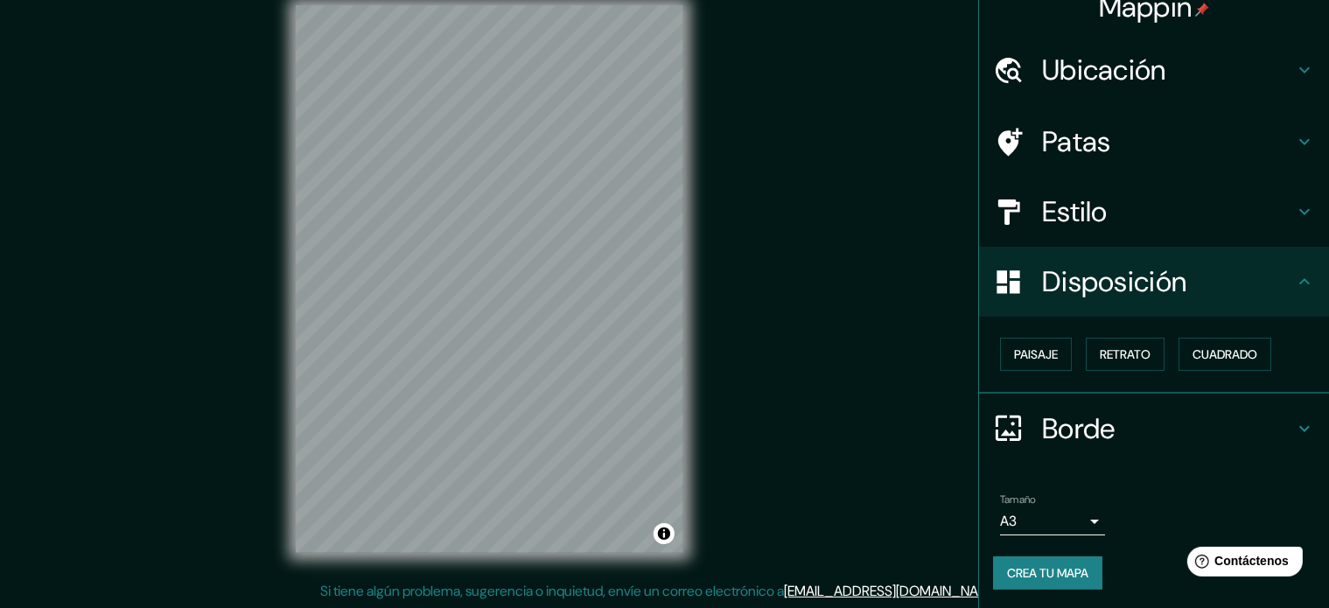
drag, startPoint x: 718, startPoint y: 199, endPoint x: 718, endPoint y: 216, distance: 17.5
click at [718, 216] on div "Mappin Ubicación [GEOGRAPHIC_DATA] Patas Estilo Disposición Paisaje Retrato Cua…" at bounding box center [664, 293] width 1329 height 632
click at [1294, 281] on icon at bounding box center [1304, 281] width 21 height 21
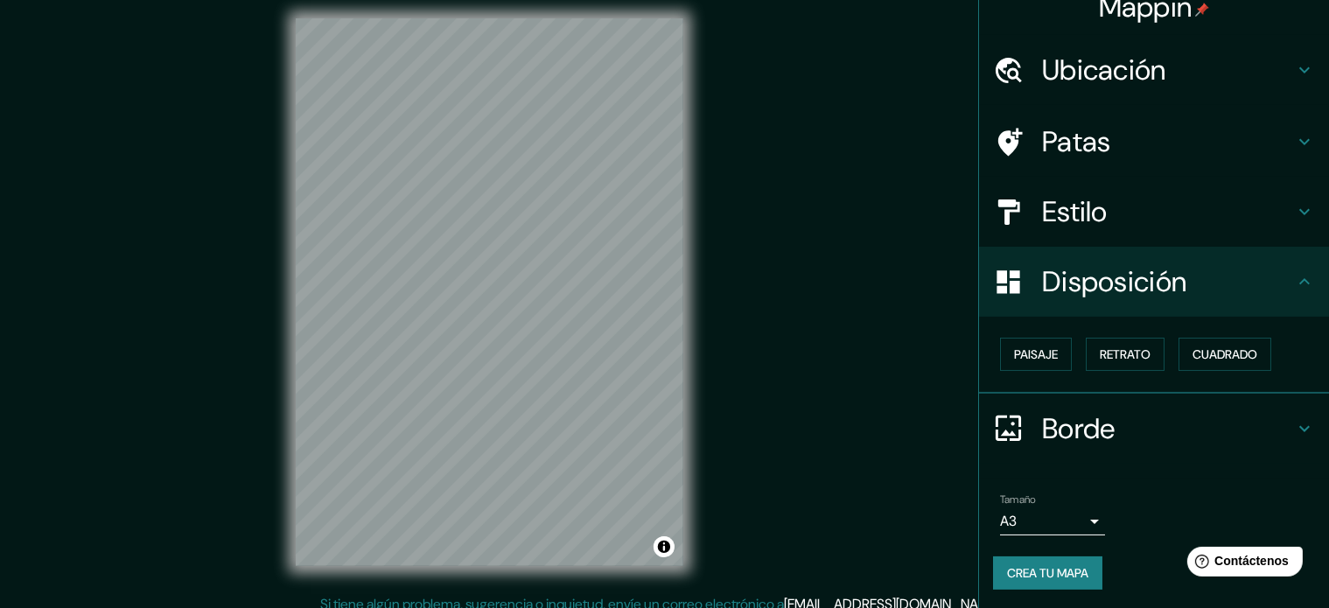
scroll to position [23, 0]
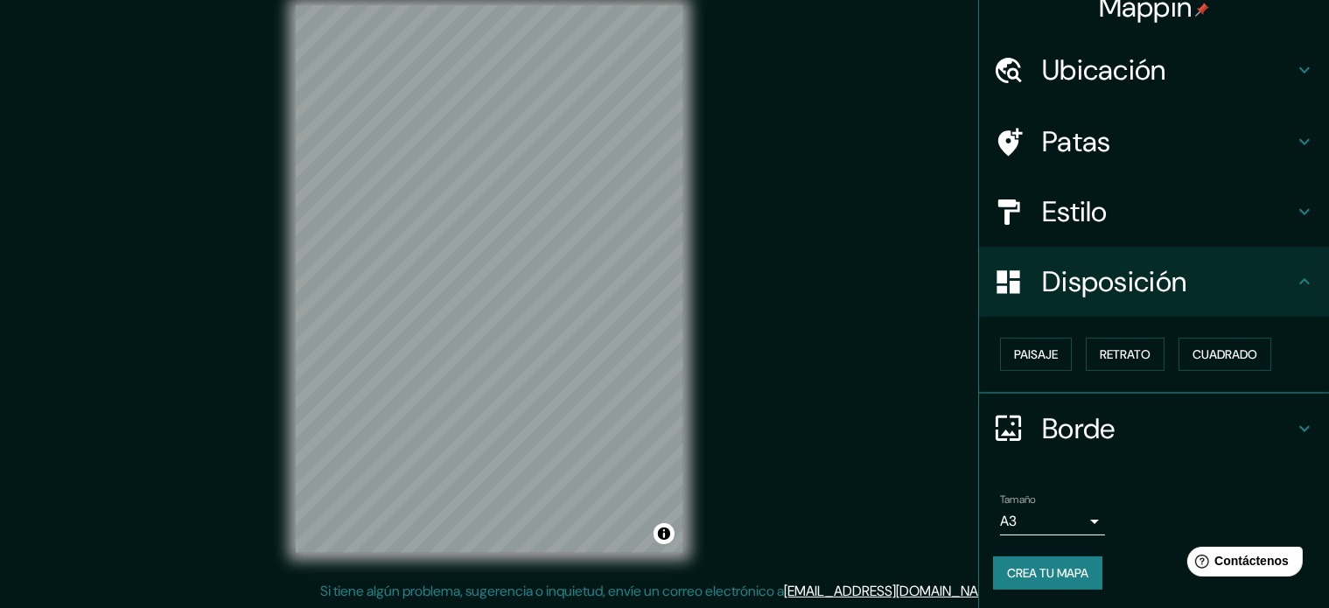
click at [1043, 572] on font "Crea tu mapa" at bounding box center [1047, 573] width 81 height 16
click at [1068, 576] on font "Crea tu mapa" at bounding box center [1047, 573] width 81 height 16
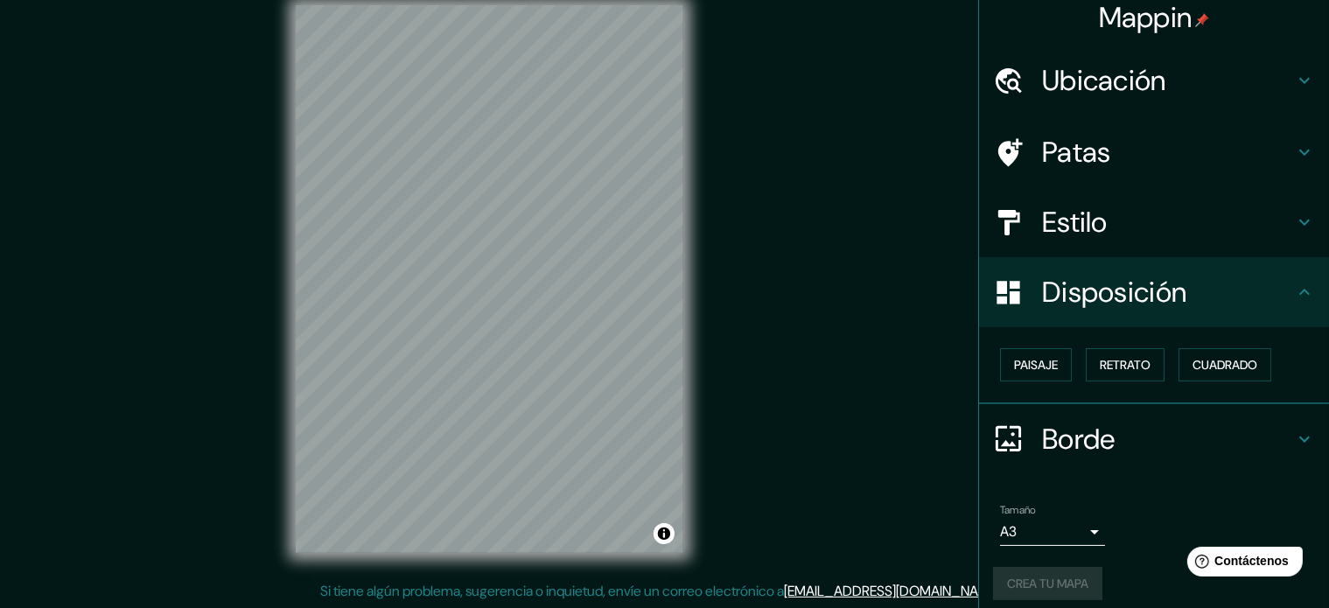
scroll to position [21, 0]
